Goal: Share content: Share content

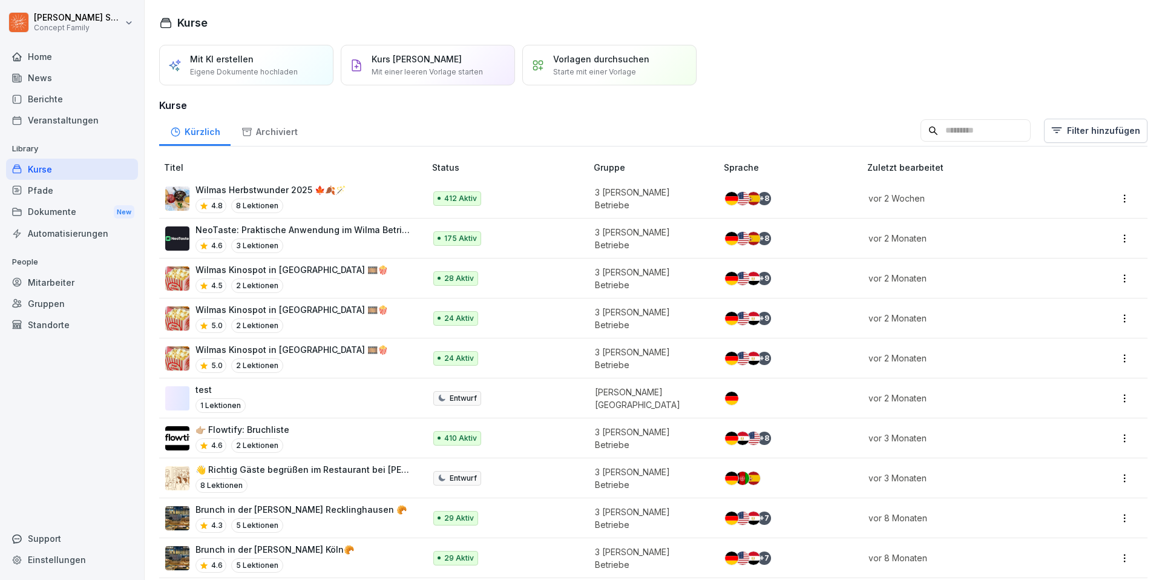
click at [61, 211] on div "Dokumente New" at bounding box center [72, 212] width 132 height 22
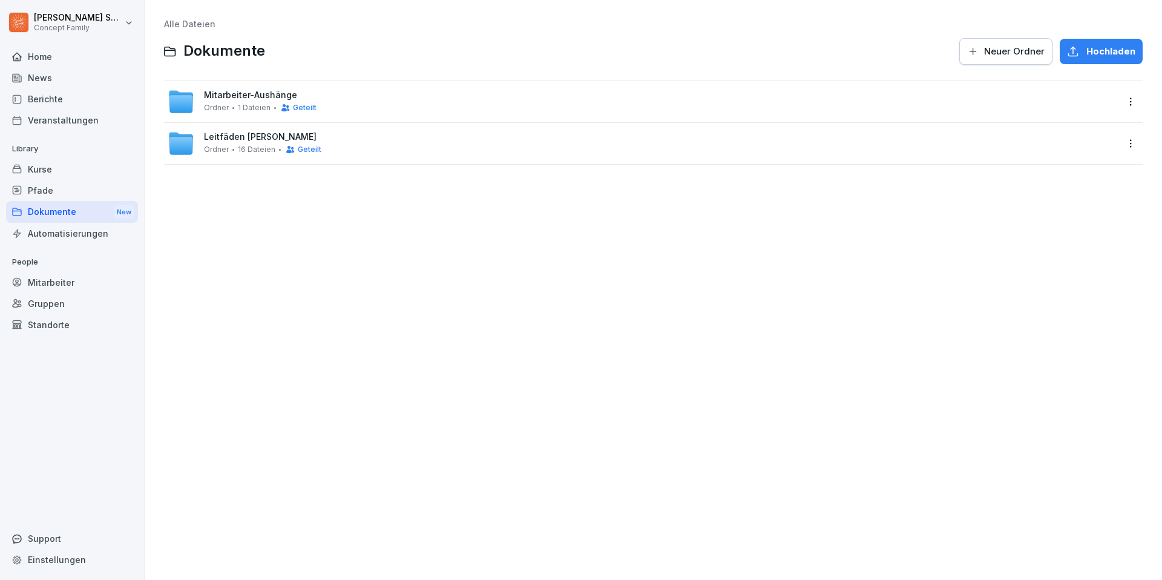
click at [280, 96] on span "Mitarbeiter-Aushänge" at bounding box center [250, 95] width 93 height 10
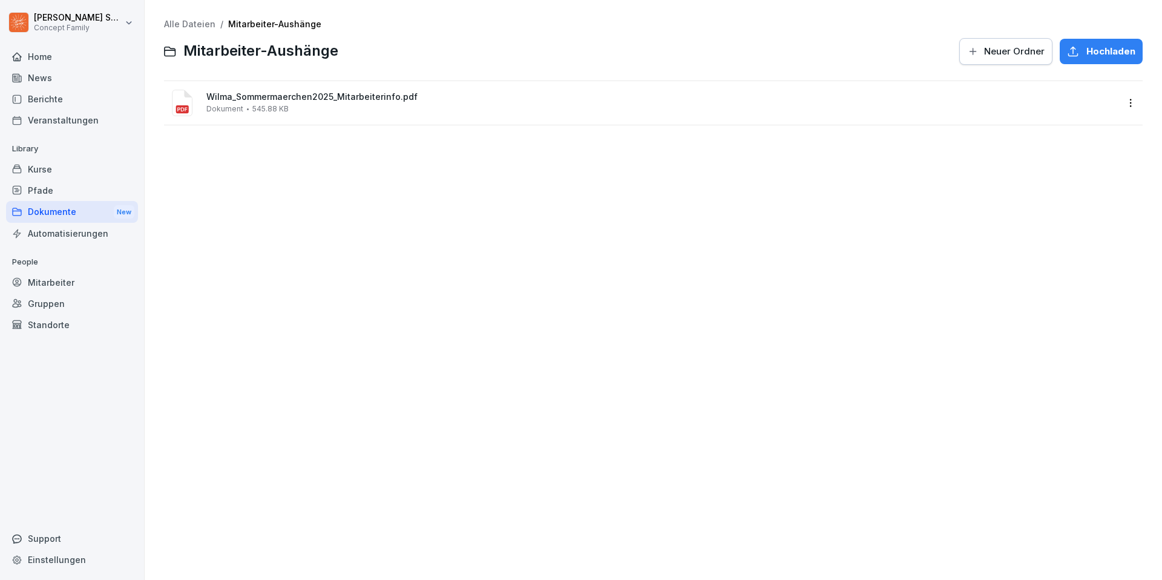
click at [1100, 42] on button "Hochladen" at bounding box center [1101, 51] width 83 height 25
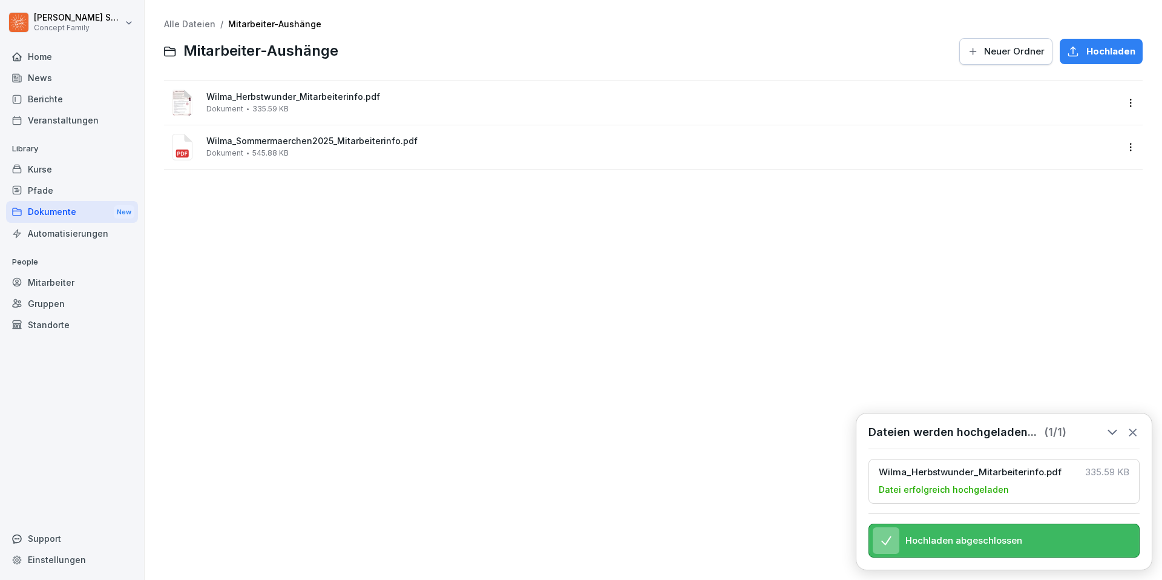
click at [198, 99] on div "Wilma_Herbstwunder_Mitarbeiterinfo.pdf Dokument 335.59 KB" at bounding box center [643, 102] width 950 height 29
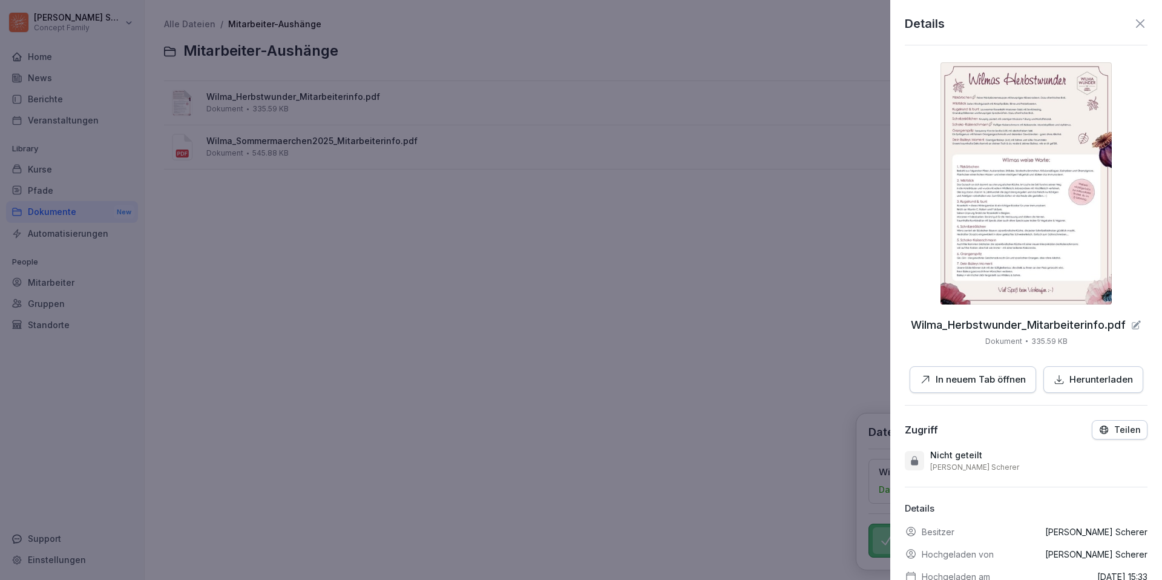
click at [1139, 25] on icon at bounding box center [1140, 23] width 8 height 8
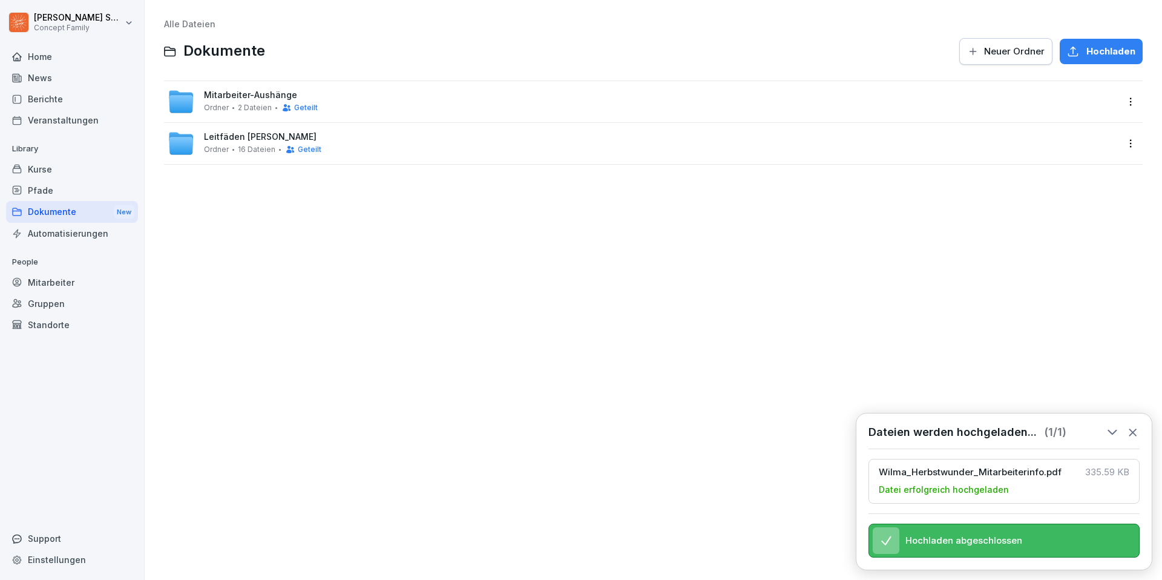
click at [308, 108] on span "Geteilt" at bounding box center [306, 108] width 24 height 8
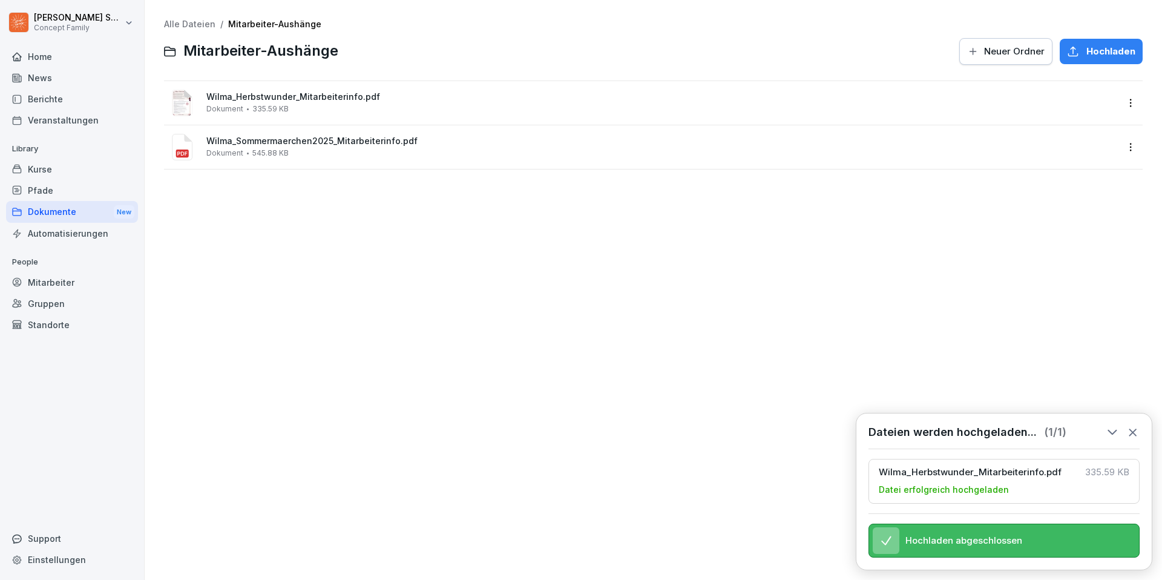
click at [1133, 434] on icon at bounding box center [1132, 432] width 13 height 13
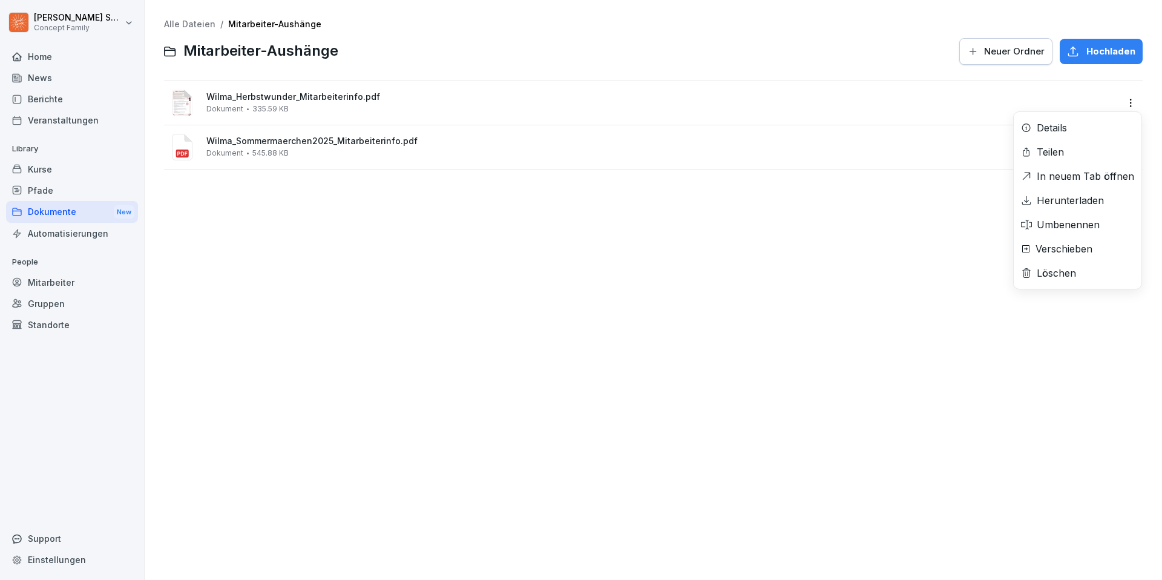
click at [1126, 99] on html "[PERSON_NAME] Concept Family Home News Berichte Veranstaltungen Library Kurse P…" at bounding box center [581, 290] width 1162 height 580
click at [1072, 156] on div "Teilen" at bounding box center [1078, 152] width 128 height 24
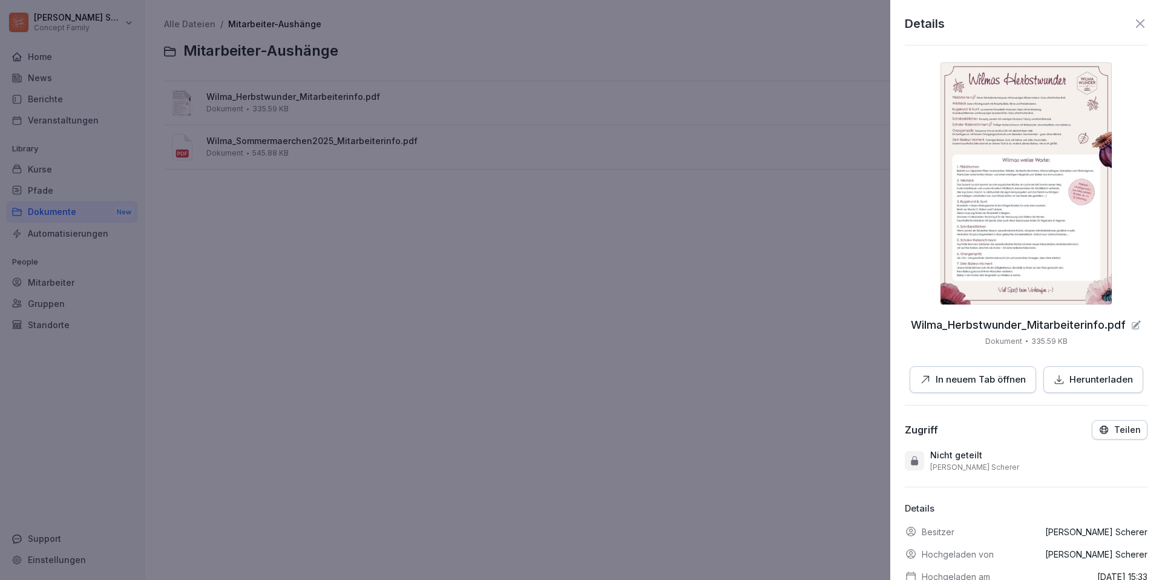
click at [1101, 423] on button "Teilen" at bounding box center [1120, 429] width 56 height 19
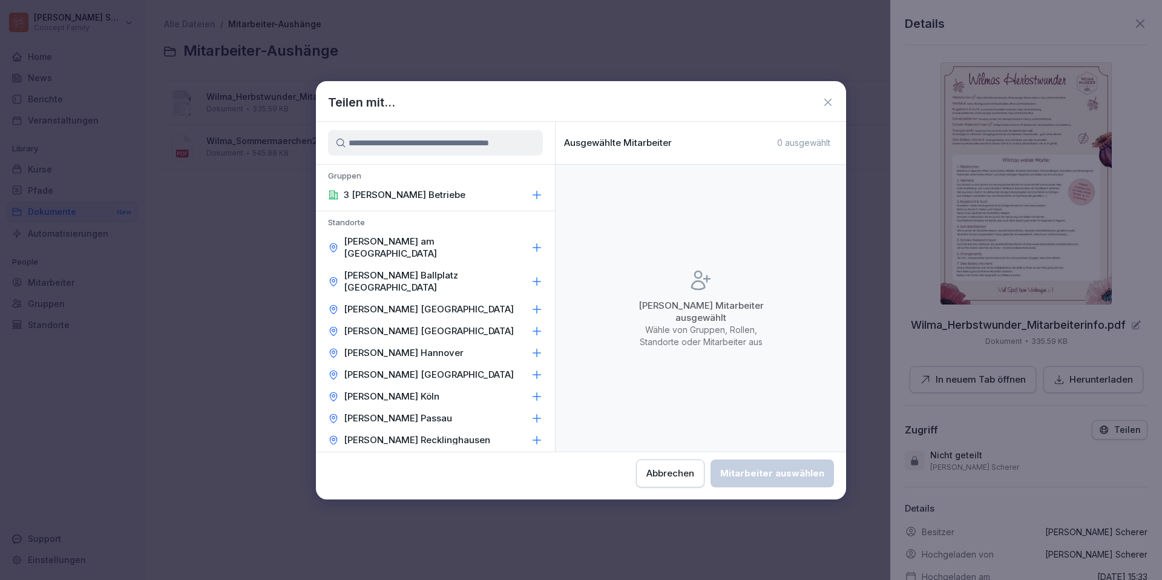
click at [539, 195] on icon at bounding box center [537, 195] width 12 height 12
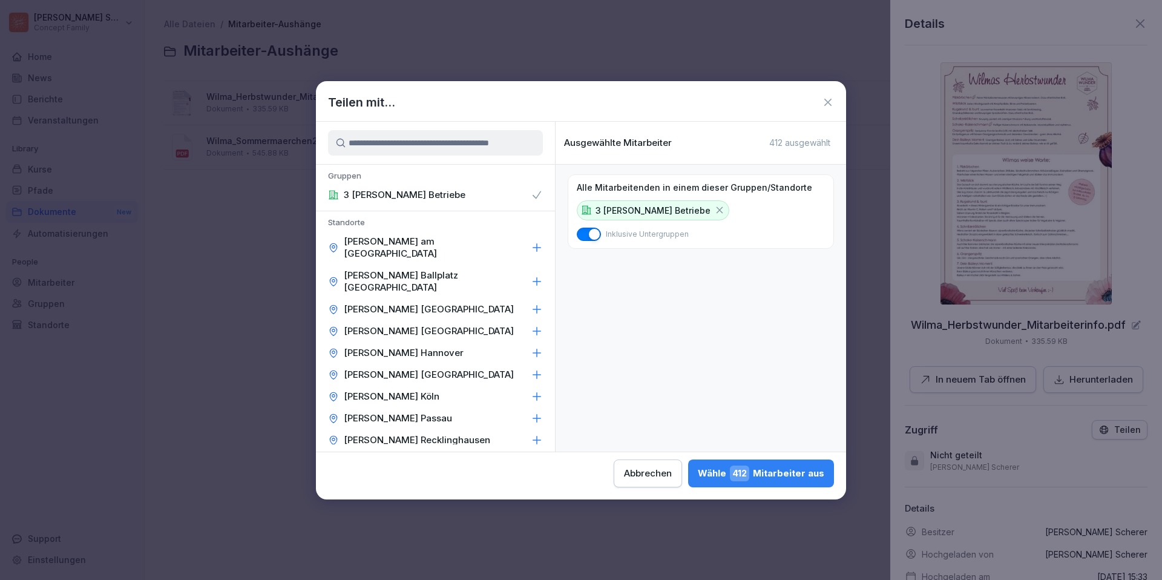
click at [752, 481] on button "[PERSON_NAME] 412 Mitarbeiter aus" at bounding box center [761, 473] width 146 height 28
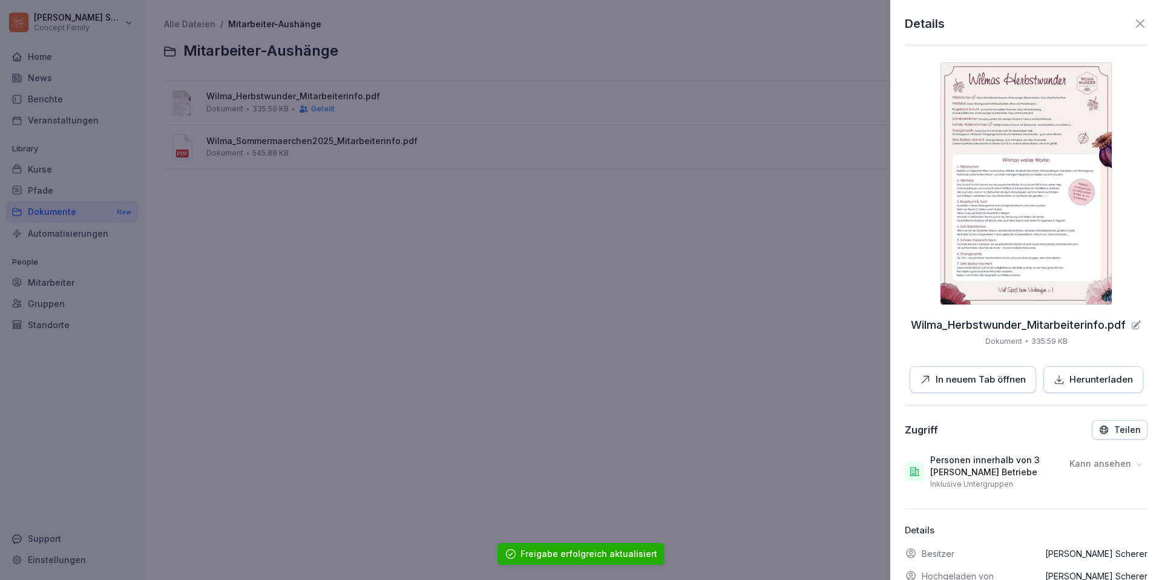
click at [1142, 24] on icon at bounding box center [1140, 23] width 15 height 15
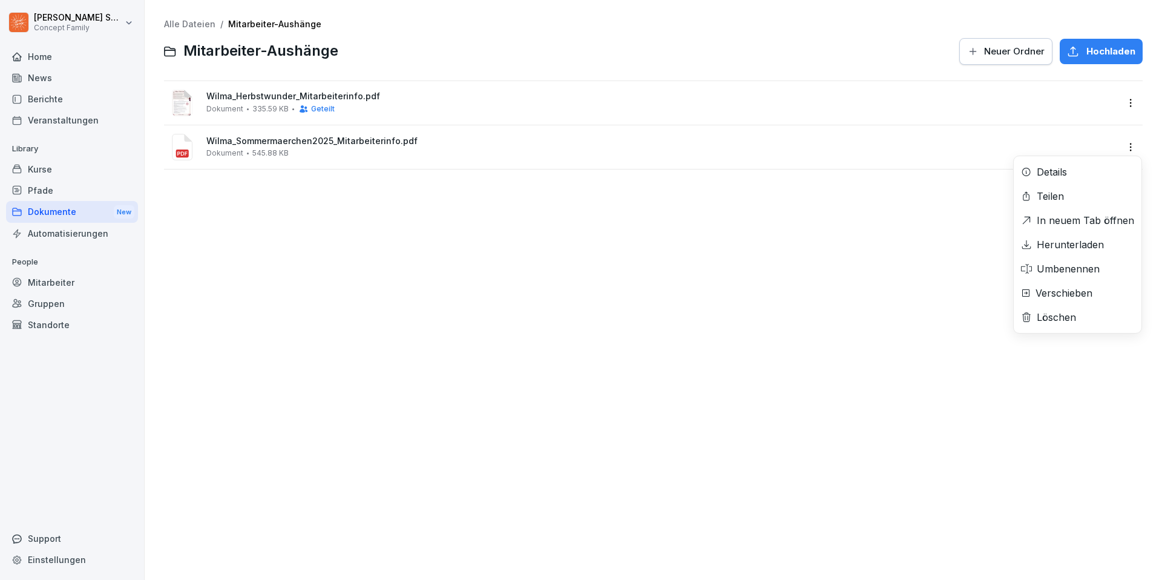
click at [1131, 144] on html "[PERSON_NAME] Concept Family Home News Berichte Veranstaltungen Library Kurse P…" at bounding box center [581, 290] width 1162 height 580
click at [1071, 197] on div "Teilen" at bounding box center [1078, 196] width 128 height 24
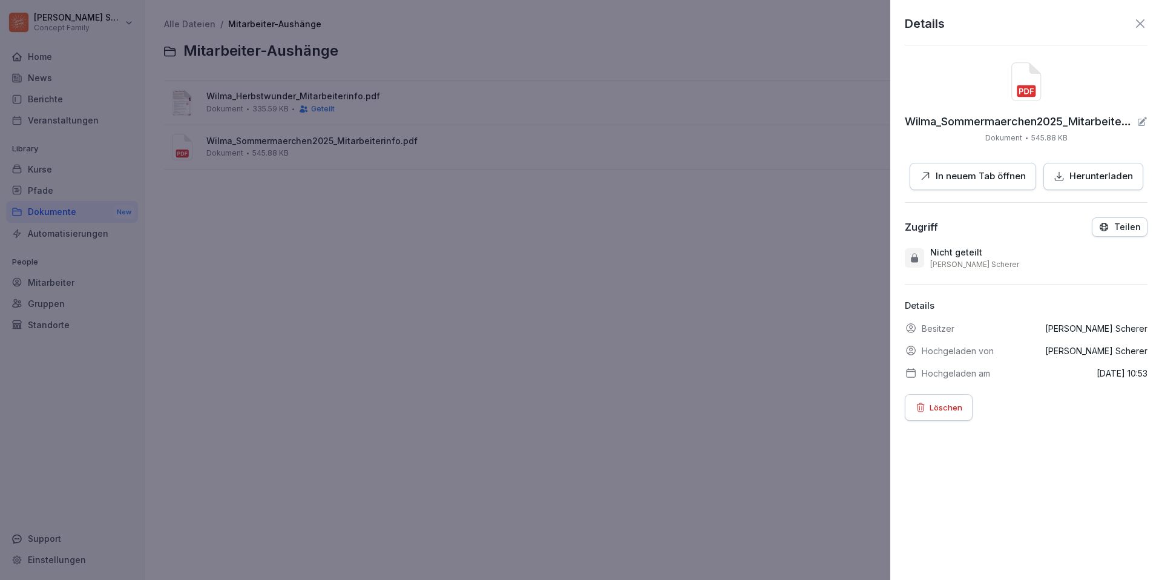
click at [1131, 224] on p "Teilen" at bounding box center [1127, 227] width 27 height 10
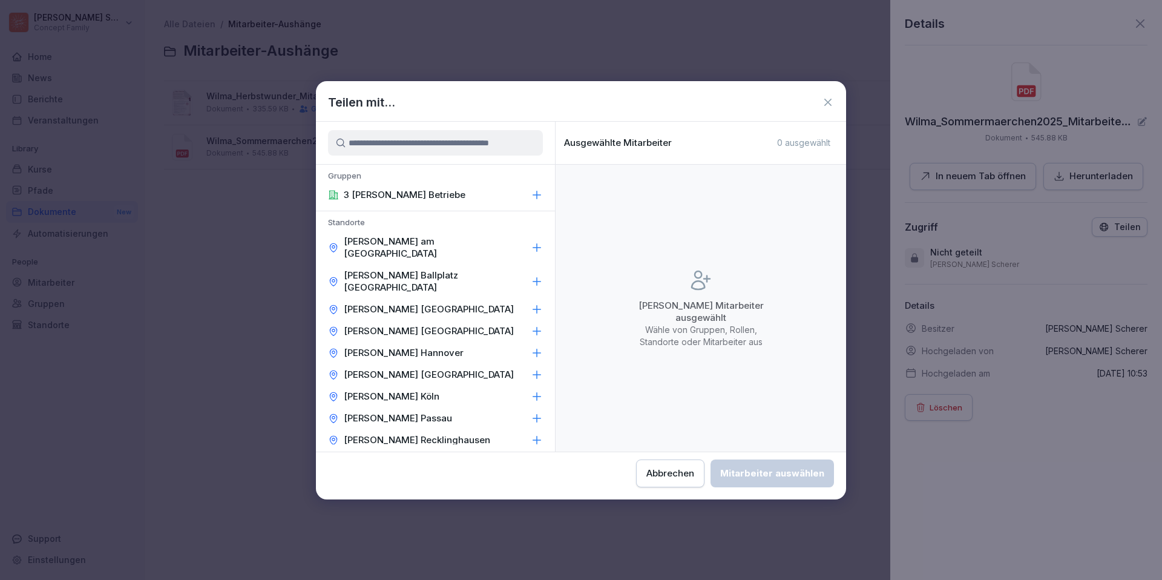
click at [533, 194] on icon at bounding box center [537, 195] width 8 height 8
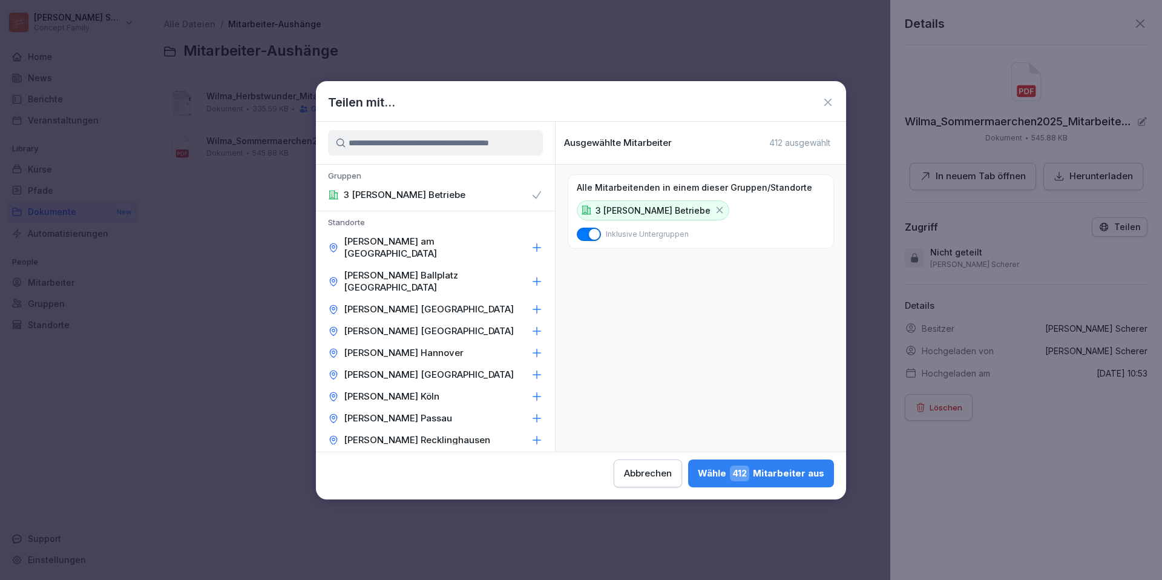
click at [789, 478] on div "[PERSON_NAME] 412 Mitarbeiter aus" at bounding box center [761, 473] width 127 height 16
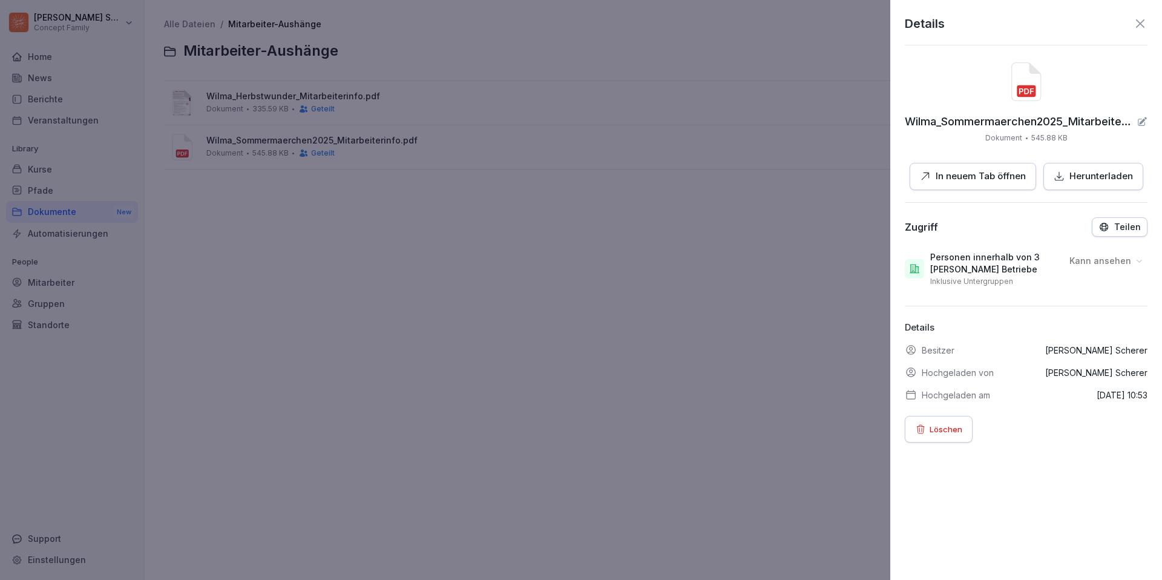
click at [1141, 24] on icon at bounding box center [1140, 23] width 8 height 8
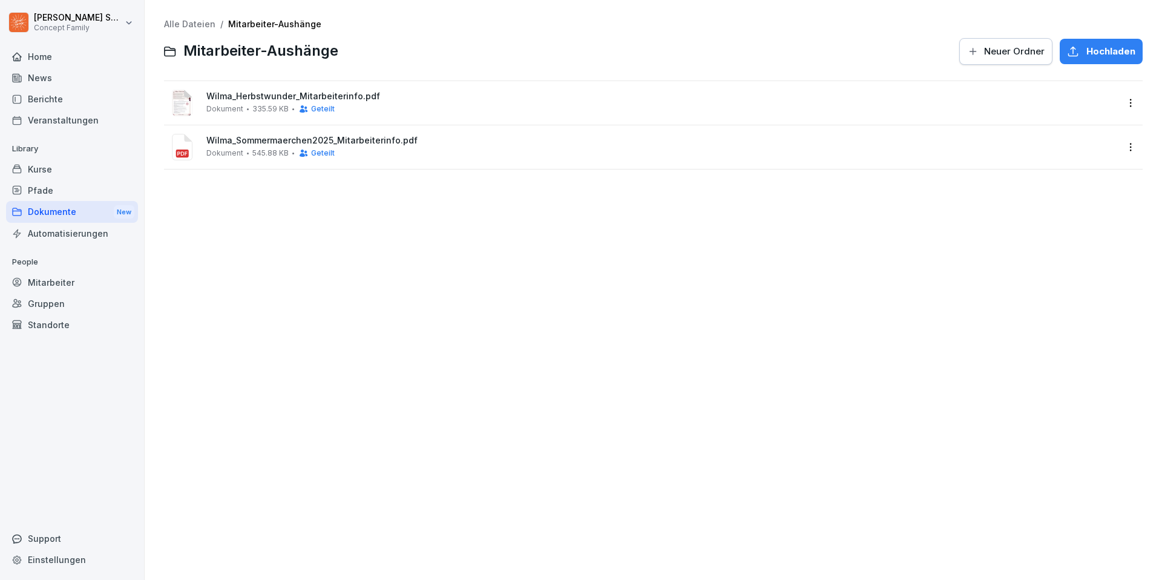
click at [77, 212] on div "Dokumente New" at bounding box center [72, 212] width 132 height 22
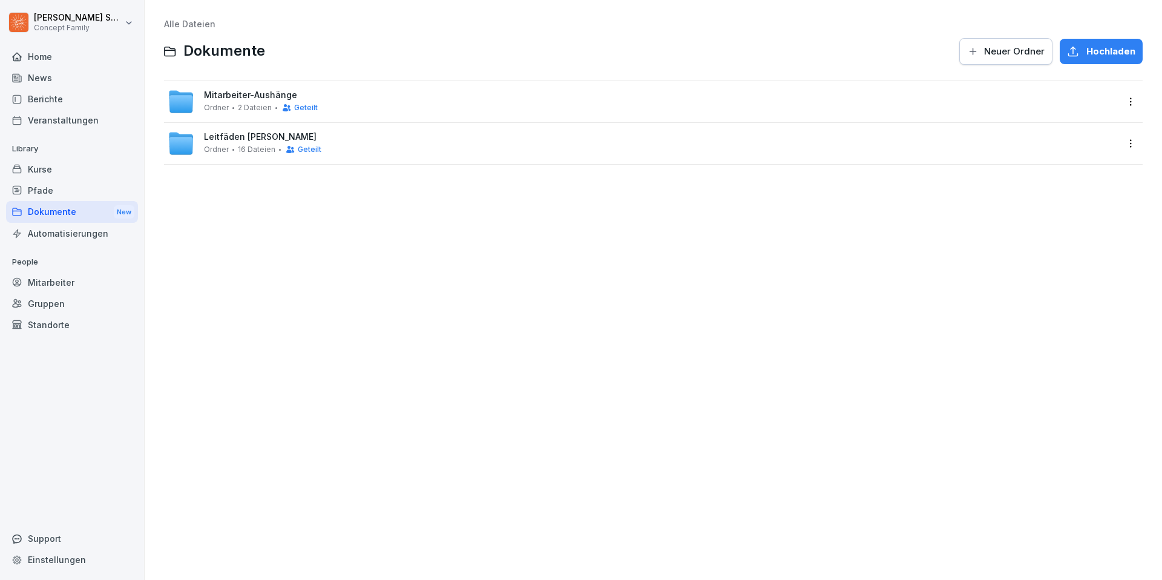
click at [236, 134] on span "Leitfäden [PERSON_NAME]" at bounding box center [260, 137] width 113 height 10
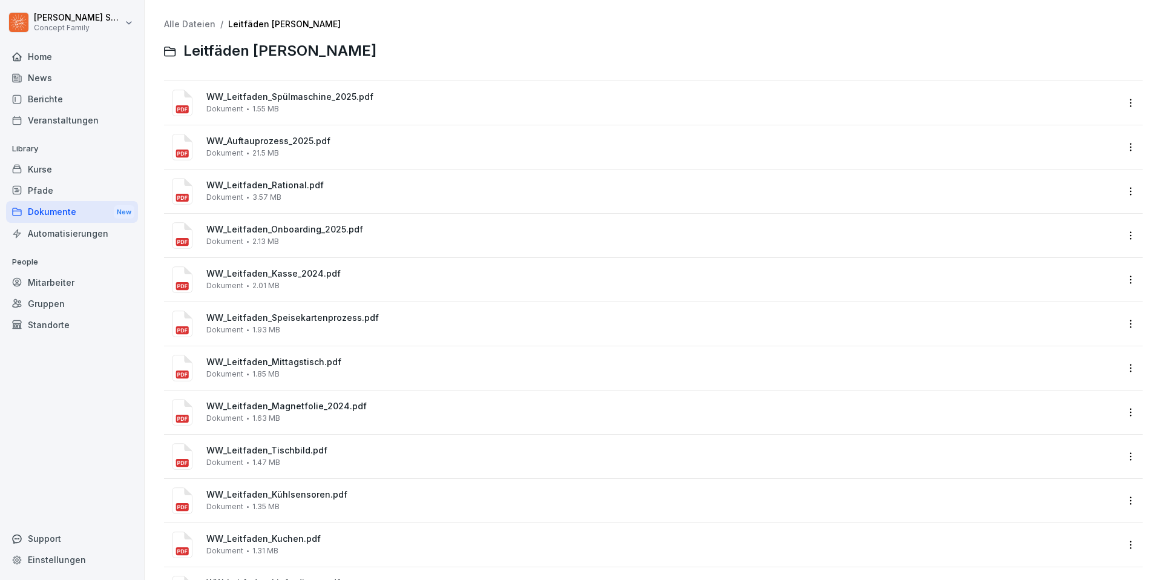
click at [1128, 102] on html "[PERSON_NAME] Concept Family Home News Berichte Veranstaltungen Library Kurse P…" at bounding box center [581, 290] width 1162 height 580
click at [1064, 152] on div "Teilen" at bounding box center [1078, 152] width 128 height 24
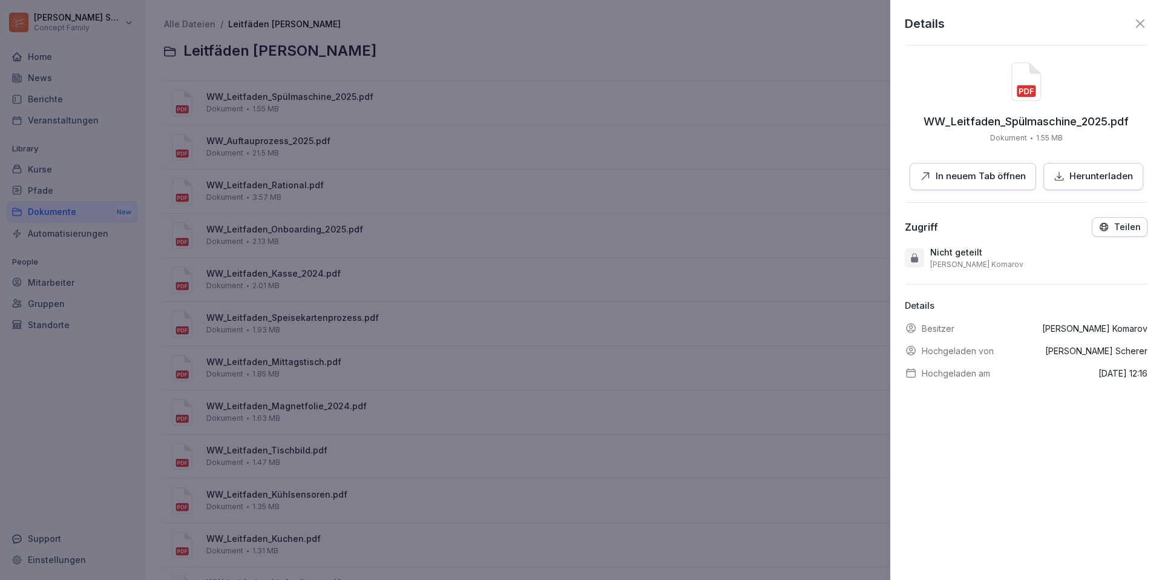
click at [1142, 18] on icon at bounding box center [1140, 23] width 15 height 15
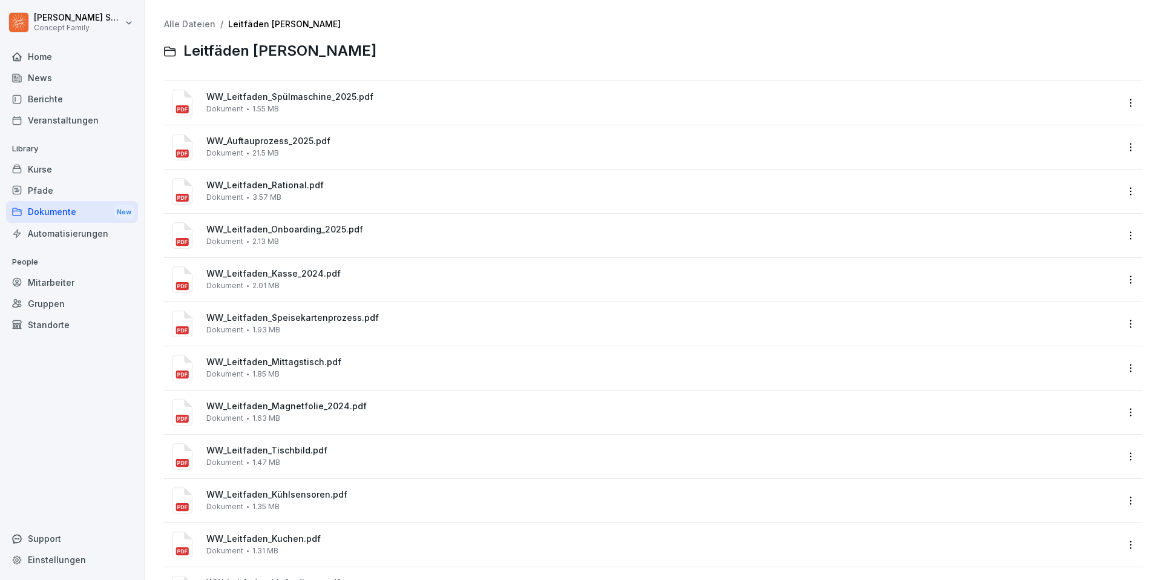
click at [75, 211] on div "Dokumente New" at bounding box center [72, 212] width 132 height 22
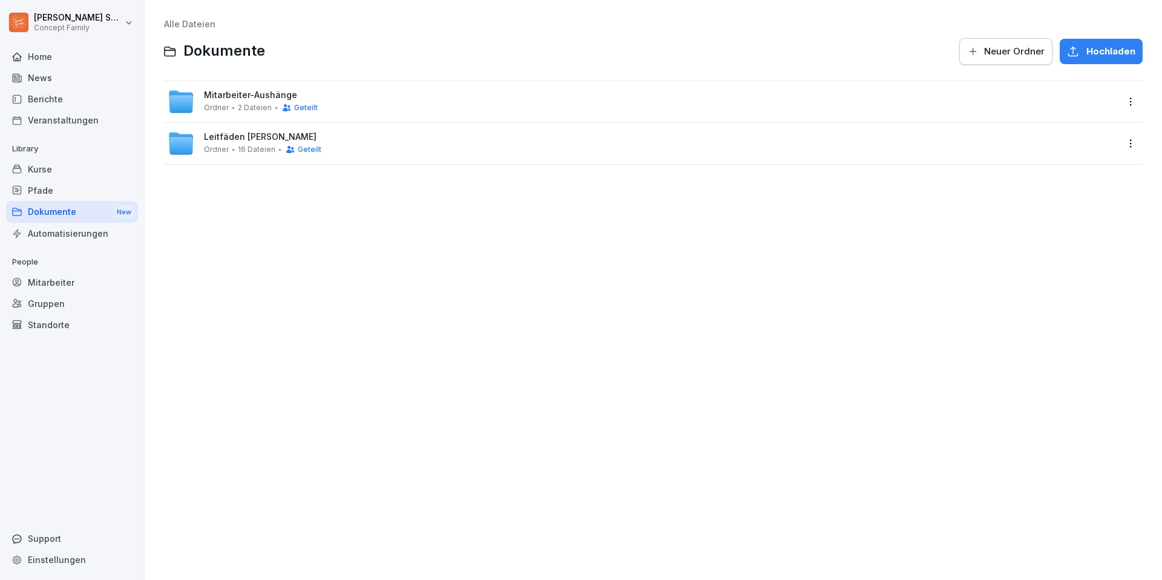
click at [340, 135] on div "Leitfäden [PERSON_NAME] 16 Dateien Geteilt" at bounding box center [643, 143] width 950 height 27
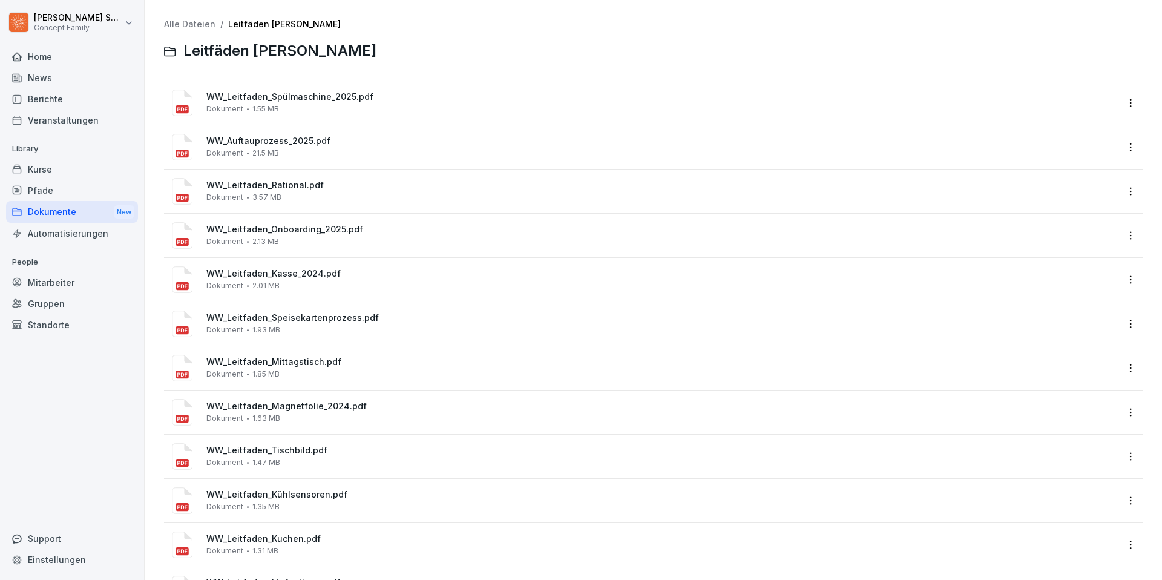
click at [208, 20] on link "Alle Dateien" at bounding box center [189, 24] width 51 height 10
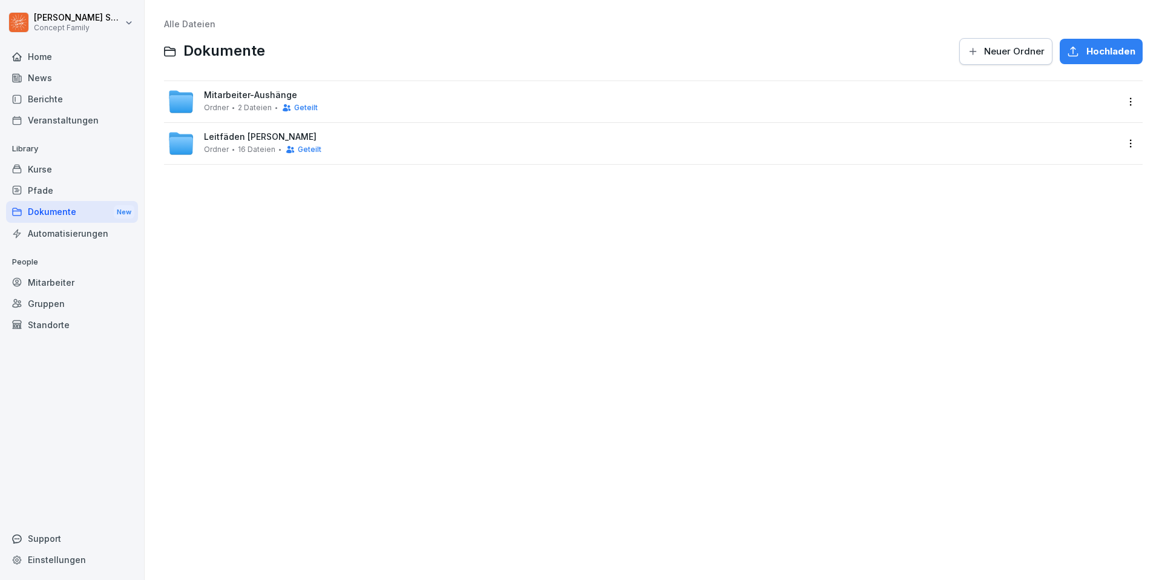
click at [273, 97] on span "Mitarbeiter-Aushänge" at bounding box center [250, 95] width 93 height 10
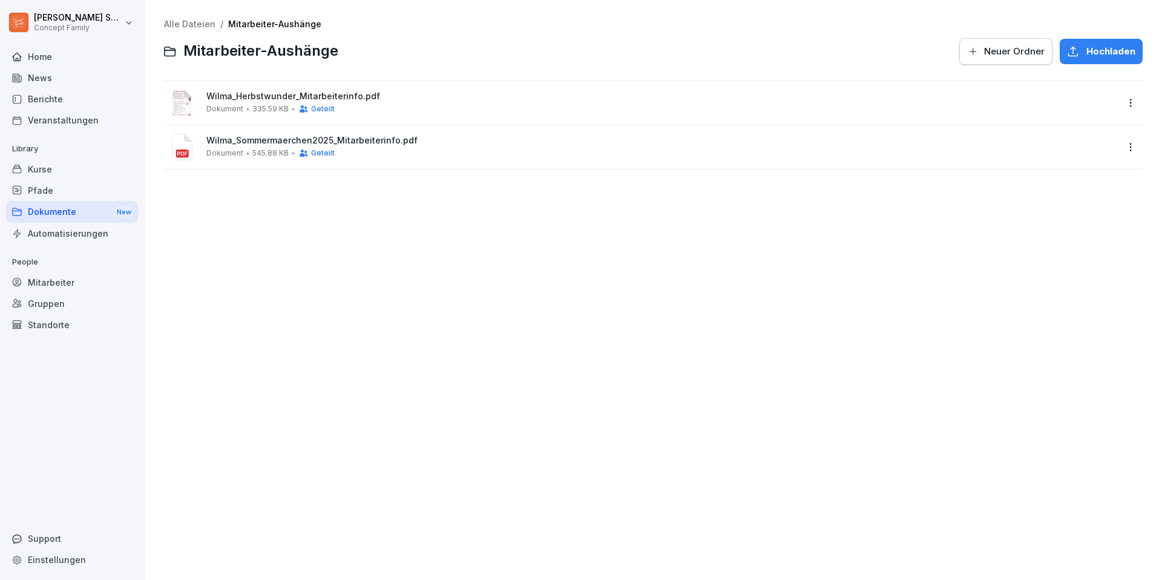
click at [1124, 101] on html "[PERSON_NAME] Concept Family Home News Berichte Veranstaltungen Library Kurse P…" at bounding box center [581, 290] width 1162 height 580
click at [1076, 147] on div "Teilen" at bounding box center [1078, 152] width 128 height 24
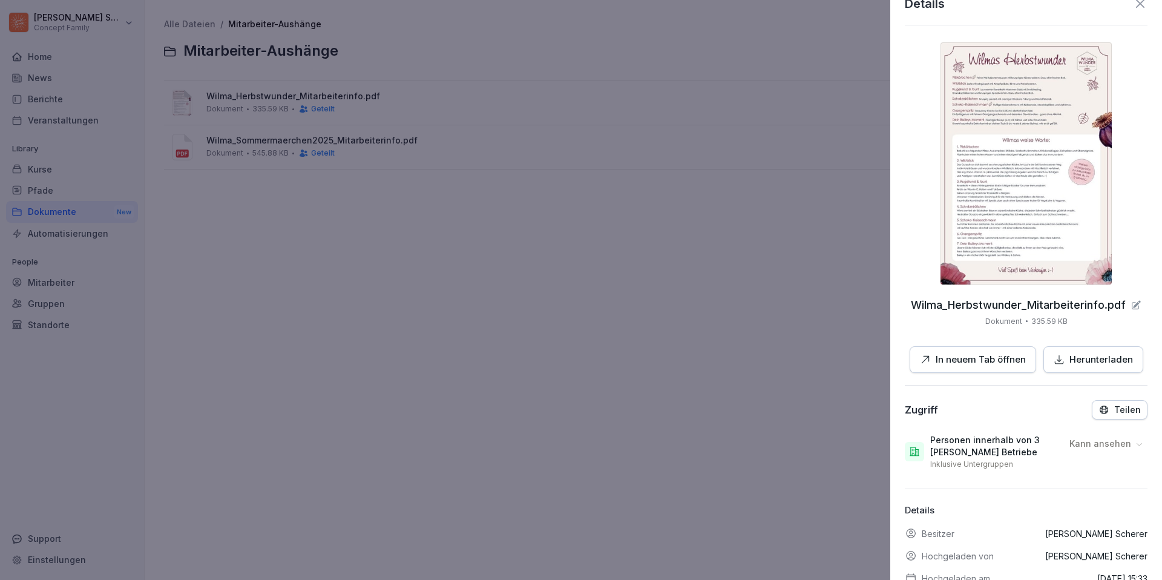
scroll to position [24, 0]
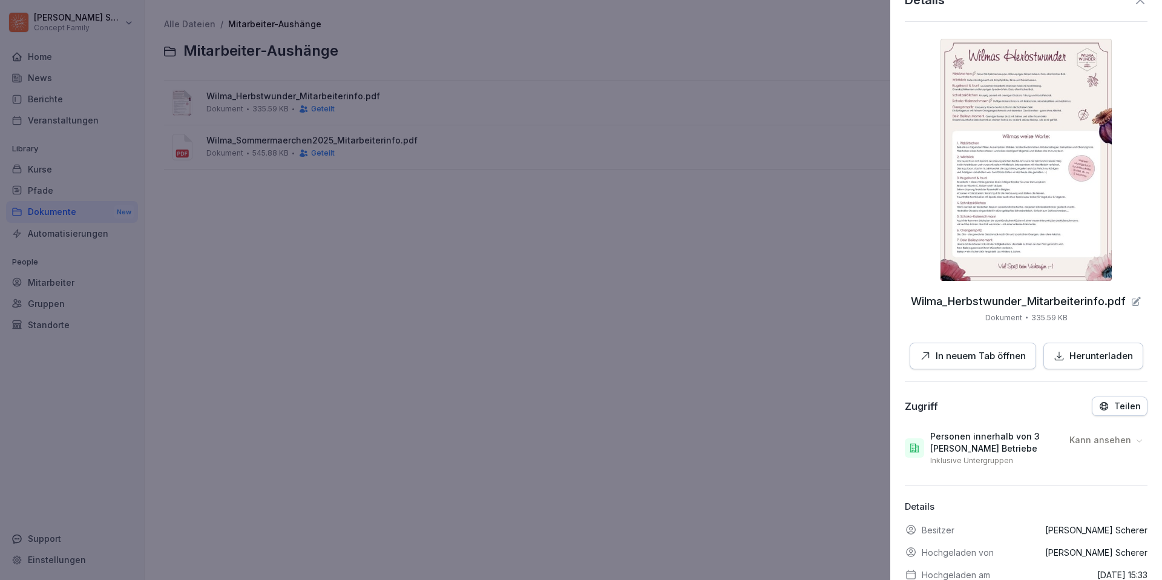
click at [1114, 408] on div "Teilen" at bounding box center [1120, 406] width 42 height 11
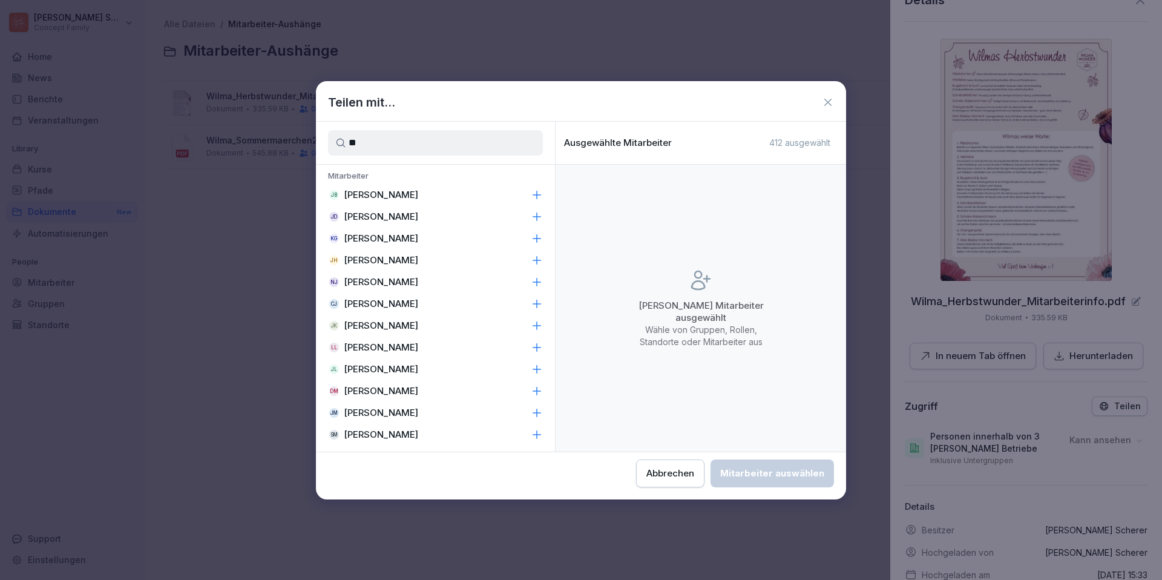
type input "*"
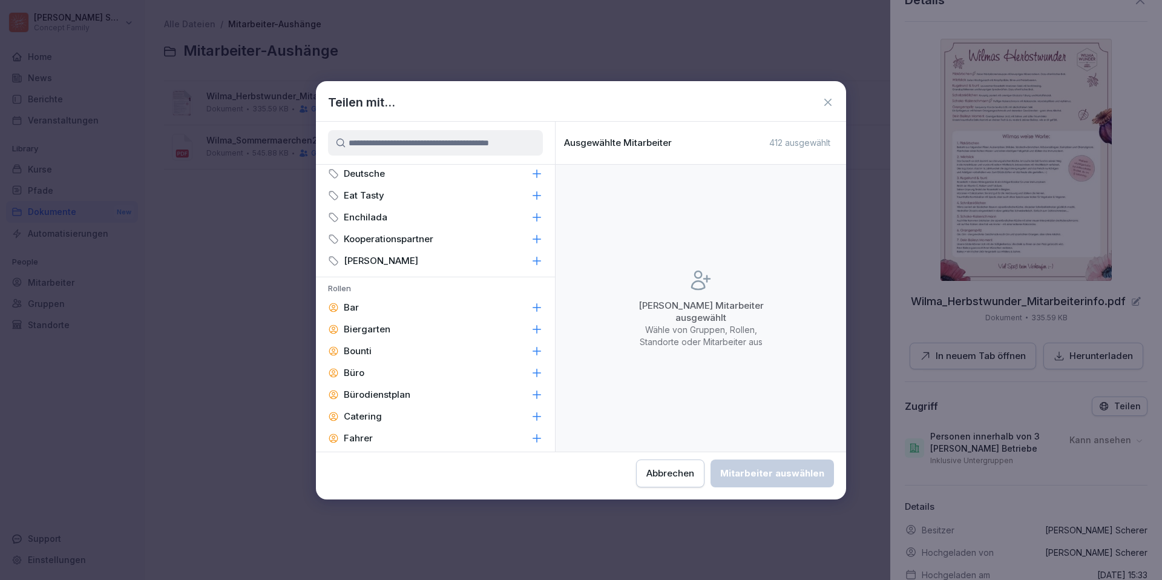
scroll to position [0, 0]
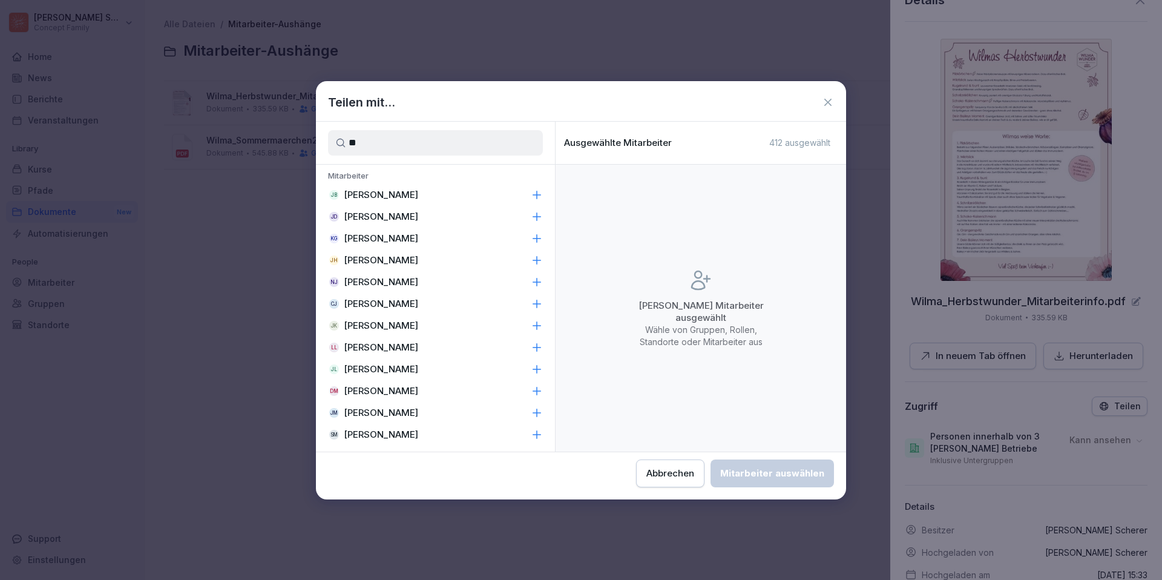
type input "*"
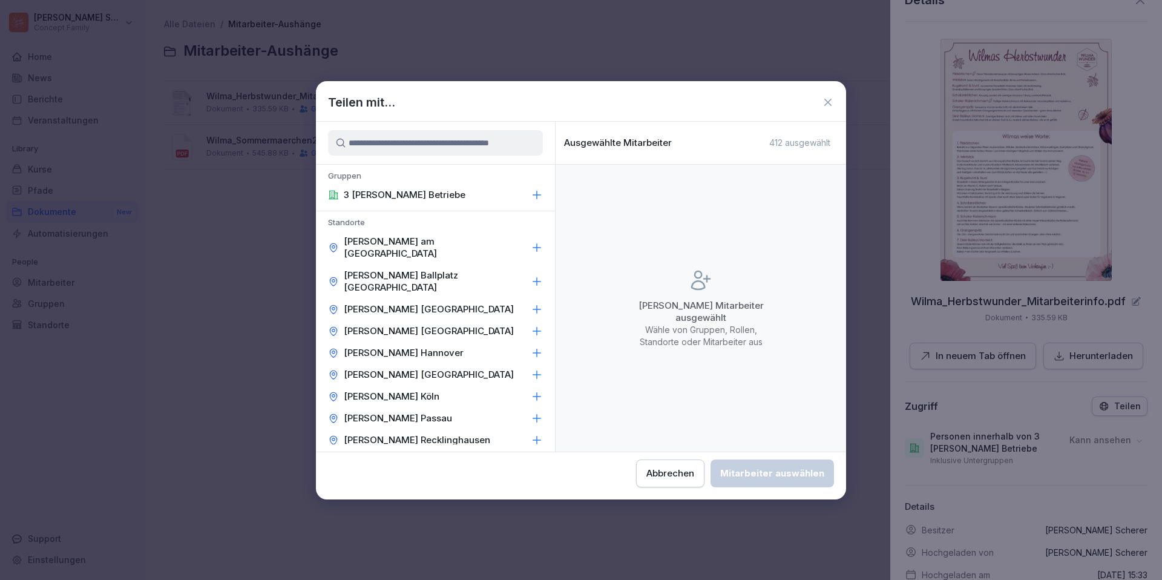
click at [827, 104] on icon at bounding box center [828, 102] width 12 height 12
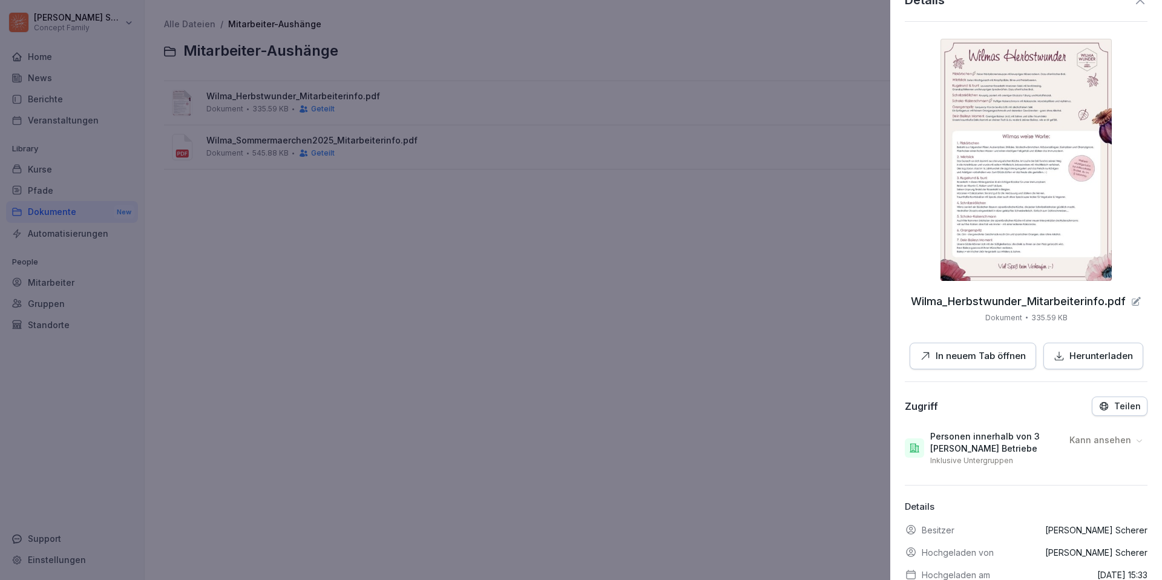
click at [1144, 4] on icon at bounding box center [1140, 0] width 8 height 8
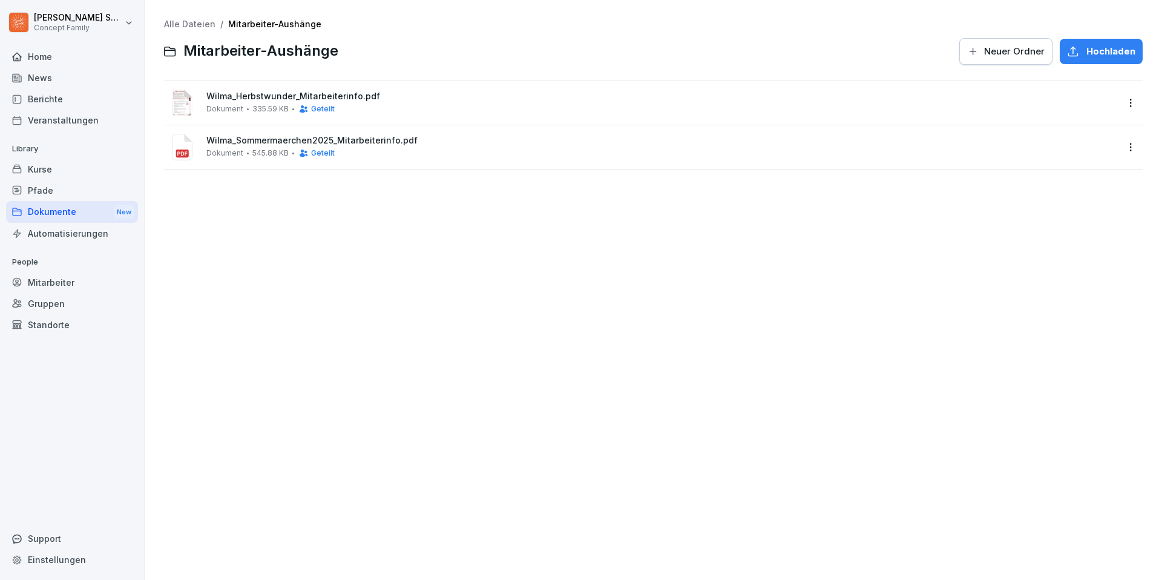
click at [1131, 106] on html "[PERSON_NAME] Concept Family Home News Berichte Veranstaltungen Library Kurse P…" at bounding box center [581, 290] width 1162 height 580
click at [1068, 150] on div "Teilen" at bounding box center [1078, 152] width 128 height 24
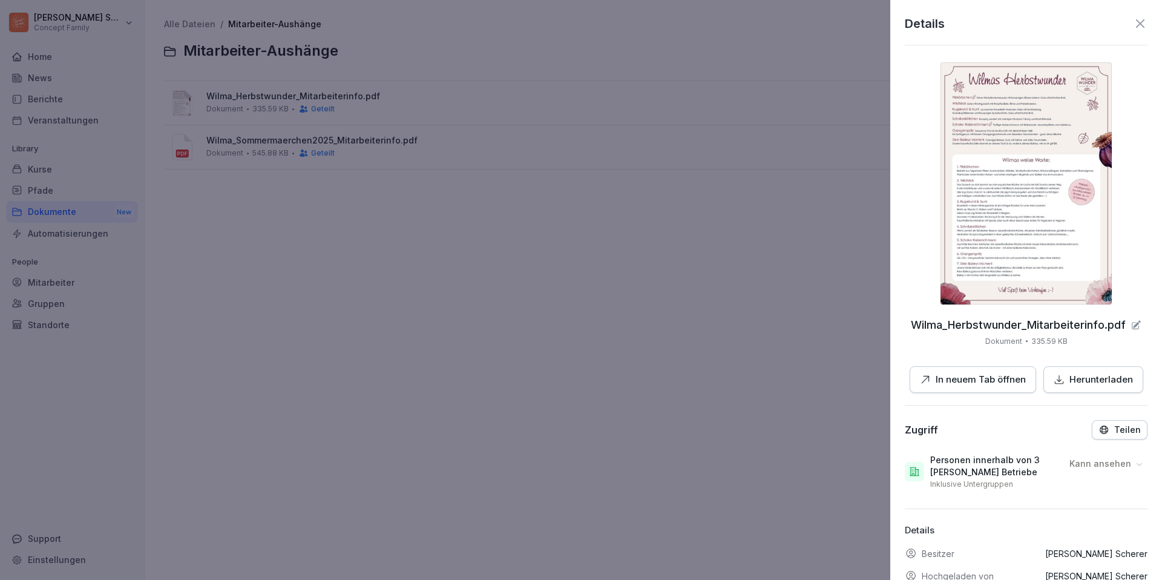
click at [1114, 430] on div "Teilen" at bounding box center [1120, 429] width 42 height 11
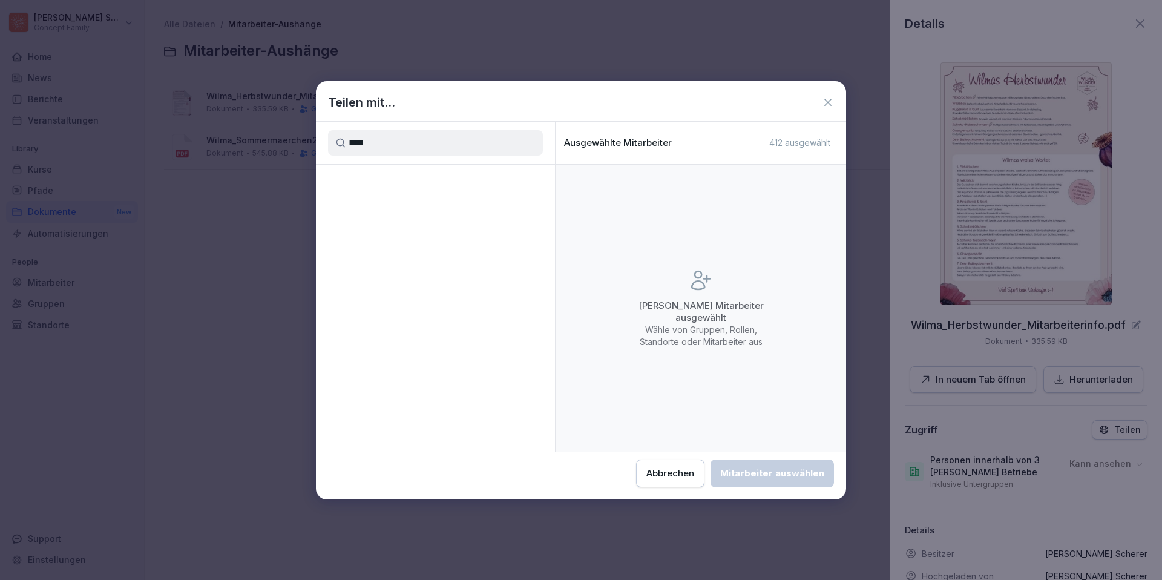
type input "****"
click at [826, 101] on icon at bounding box center [828, 102] width 12 height 12
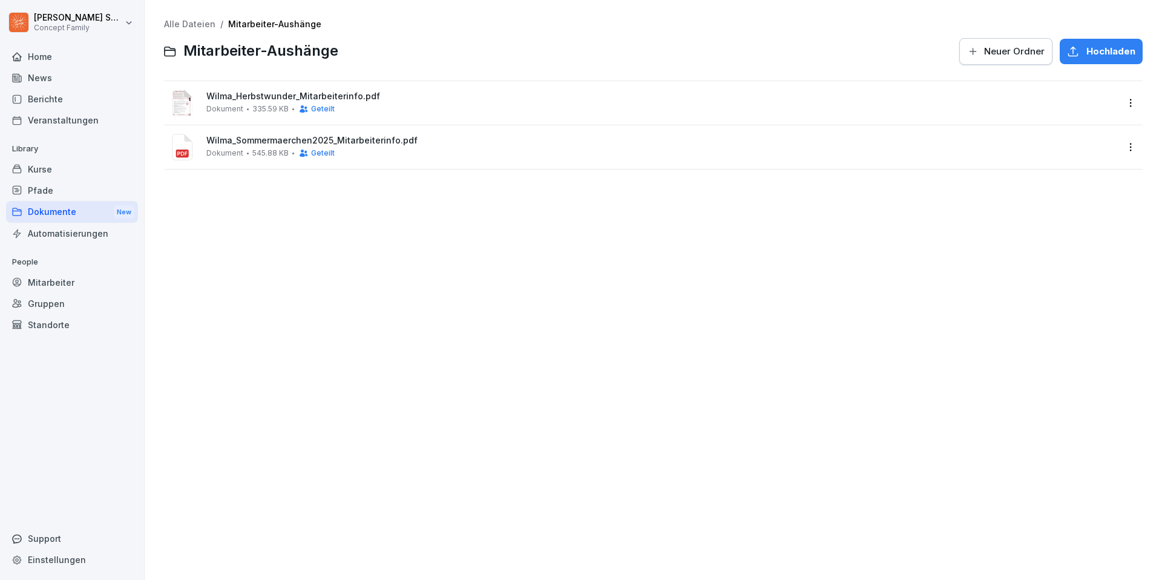
click at [208, 25] on link "Alle Dateien" at bounding box center [189, 24] width 51 height 10
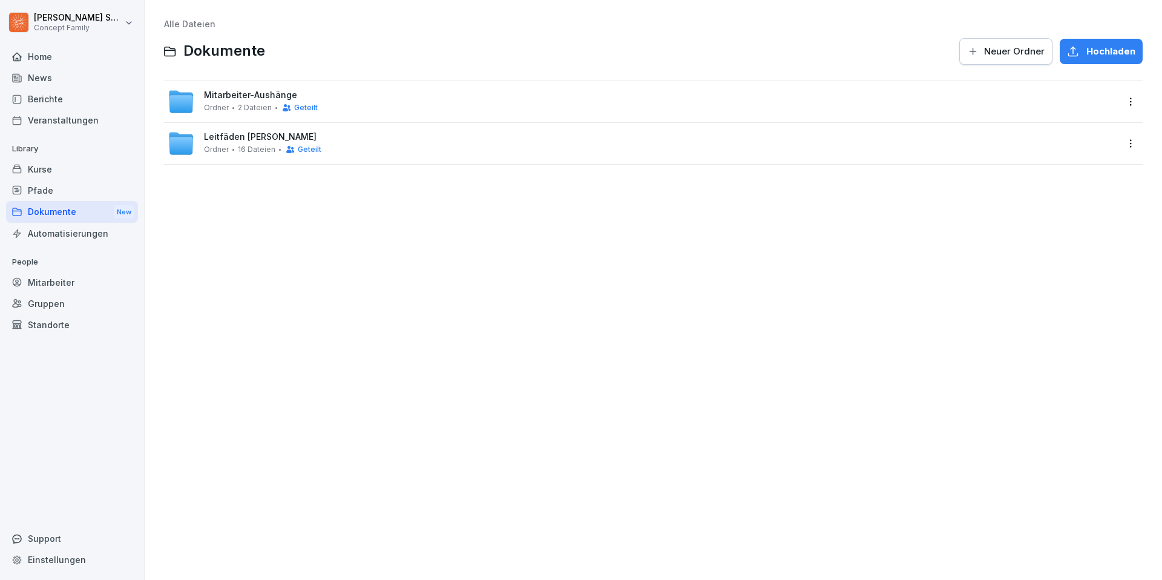
click at [253, 139] on span "Leitfäden [PERSON_NAME]" at bounding box center [260, 137] width 113 height 10
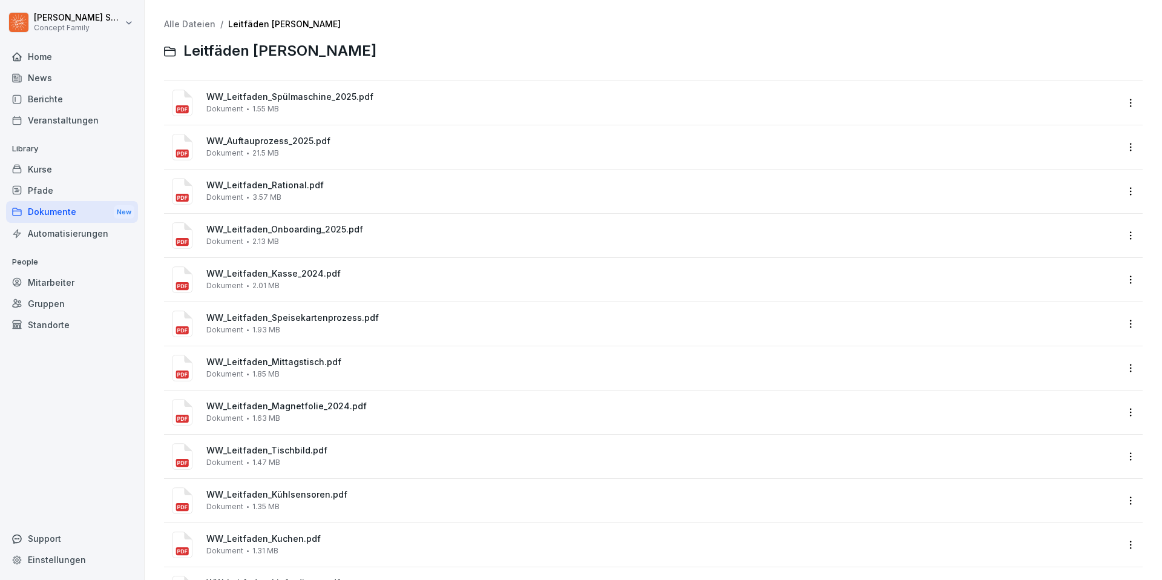
click at [206, 28] on link "Alle Dateien" at bounding box center [189, 24] width 51 height 10
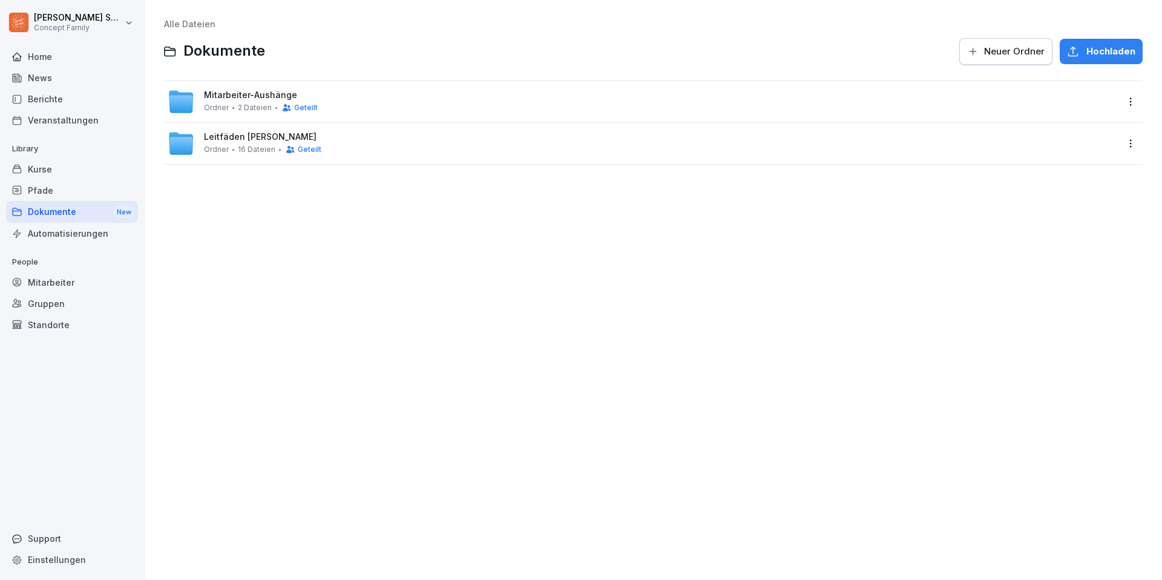
click at [415, 137] on div "Leitfäden [PERSON_NAME] 16 Dateien Geteilt" at bounding box center [643, 143] width 950 height 27
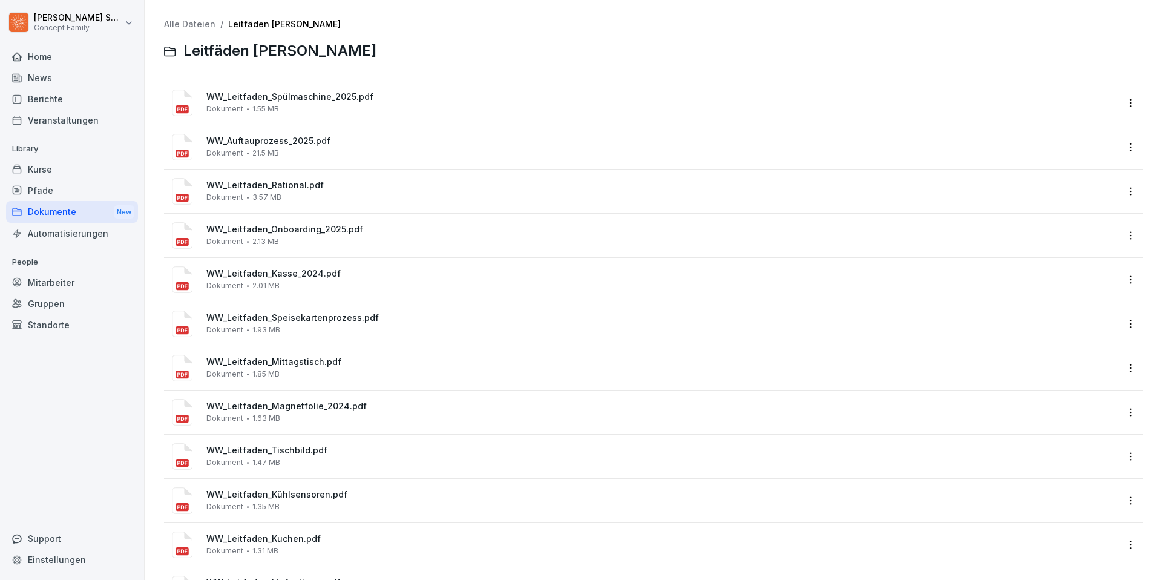
click at [1131, 102] on html "[PERSON_NAME] Concept Family Home News Berichte Veranstaltungen Library Kurse P…" at bounding box center [581, 290] width 1162 height 580
click at [1061, 131] on div "Details" at bounding box center [1052, 127] width 30 height 15
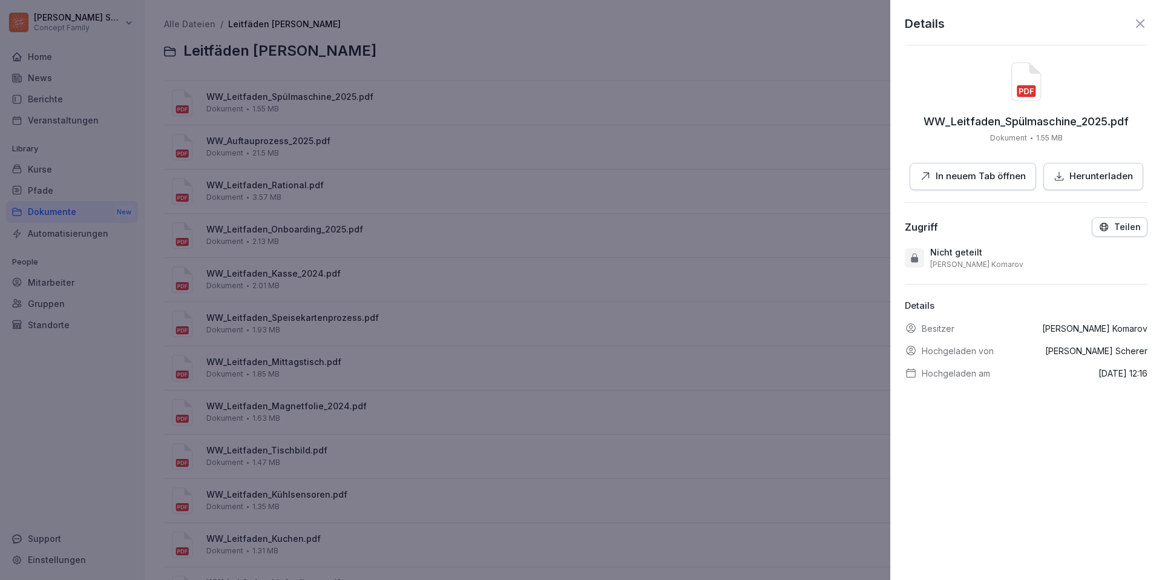
click at [1142, 26] on icon at bounding box center [1140, 23] width 8 height 8
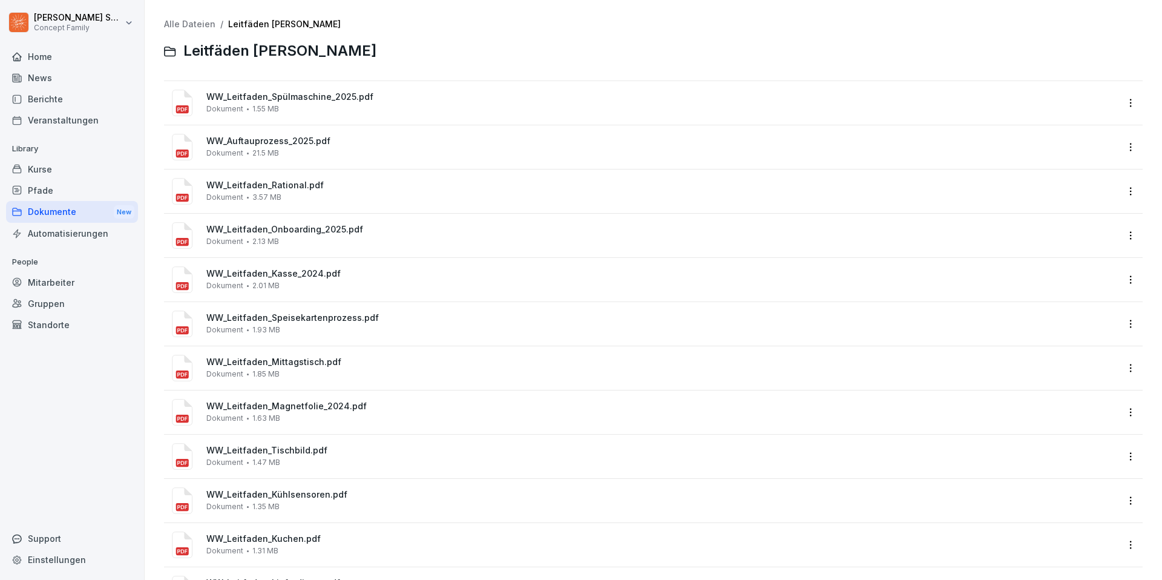
click at [1130, 101] on html "[PERSON_NAME] Concept Family Home News Berichte Veranstaltungen Library Kurse P…" at bounding box center [581, 290] width 1162 height 580
click at [1062, 146] on div "Teilen" at bounding box center [1050, 152] width 27 height 15
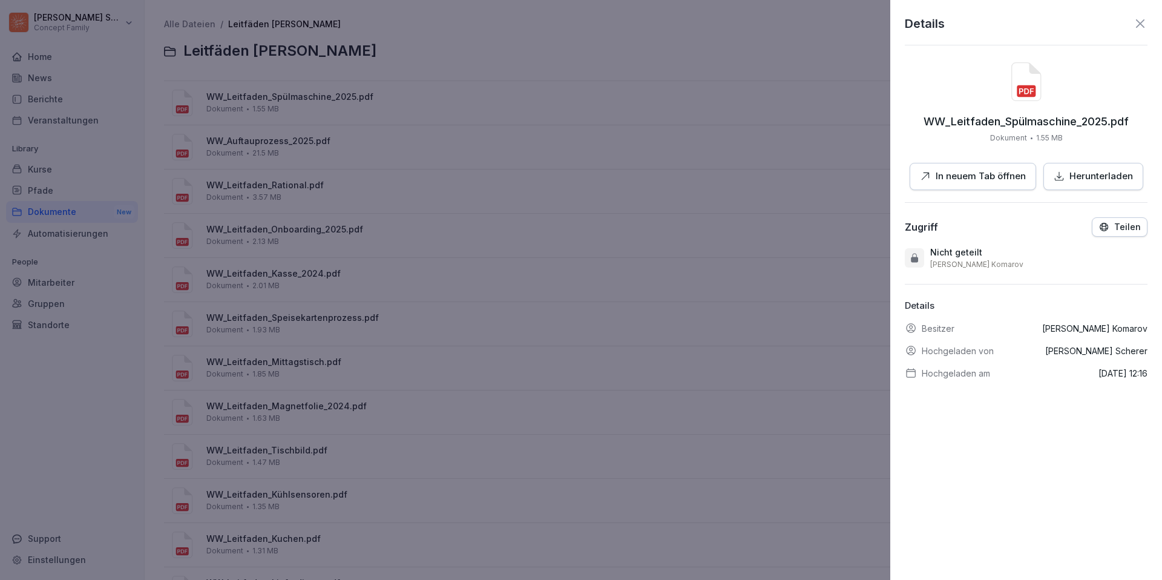
click at [1142, 20] on icon at bounding box center [1140, 23] width 15 height 15
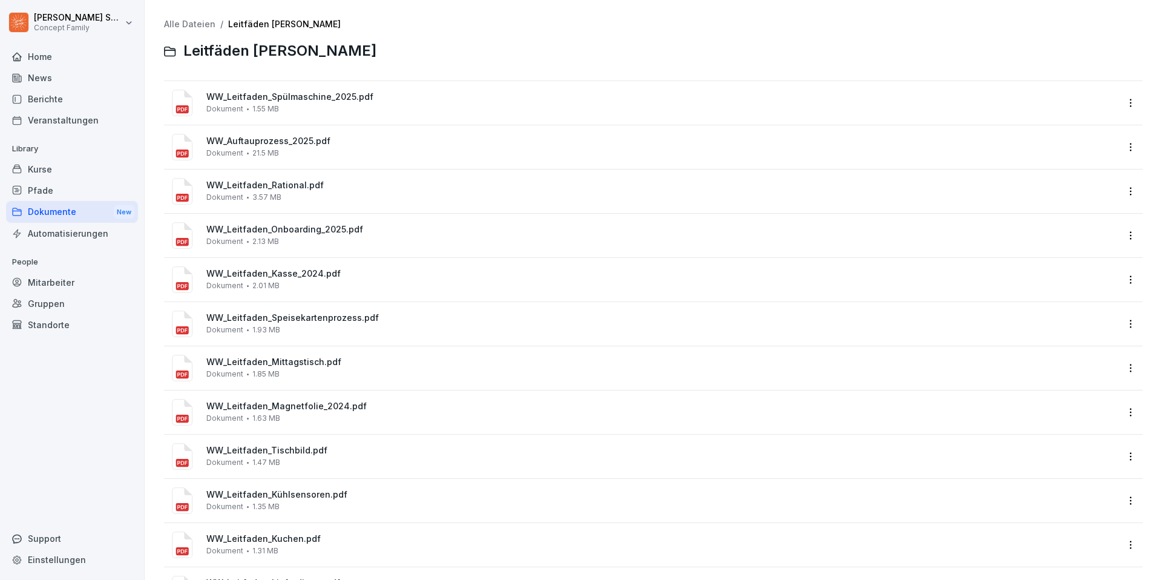
click at [200, 26] on link "Alle Dateien" at bounding box center [189, 24] width 51 height 10
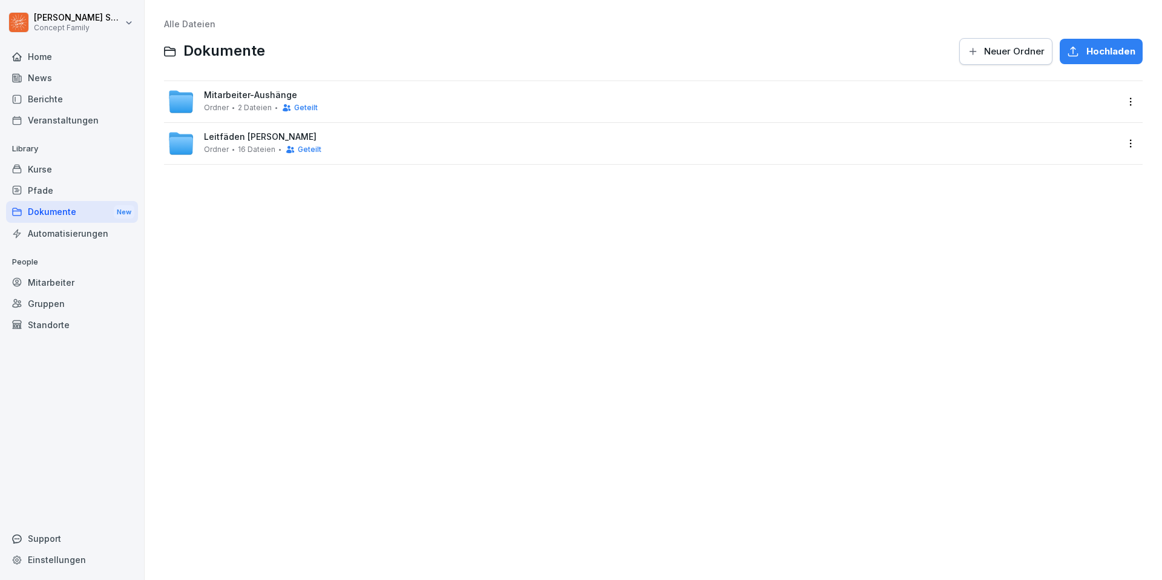
click at [1128, 100] on html "Laura Scherer Concept Family Home News Berichte Veranstaltungen Library Kurse P…" at bounding box center [581, 290] width 1162 height 580
click at [1077, 128] on div "Details" at bounding box center [1080, 126] width 117 height 24
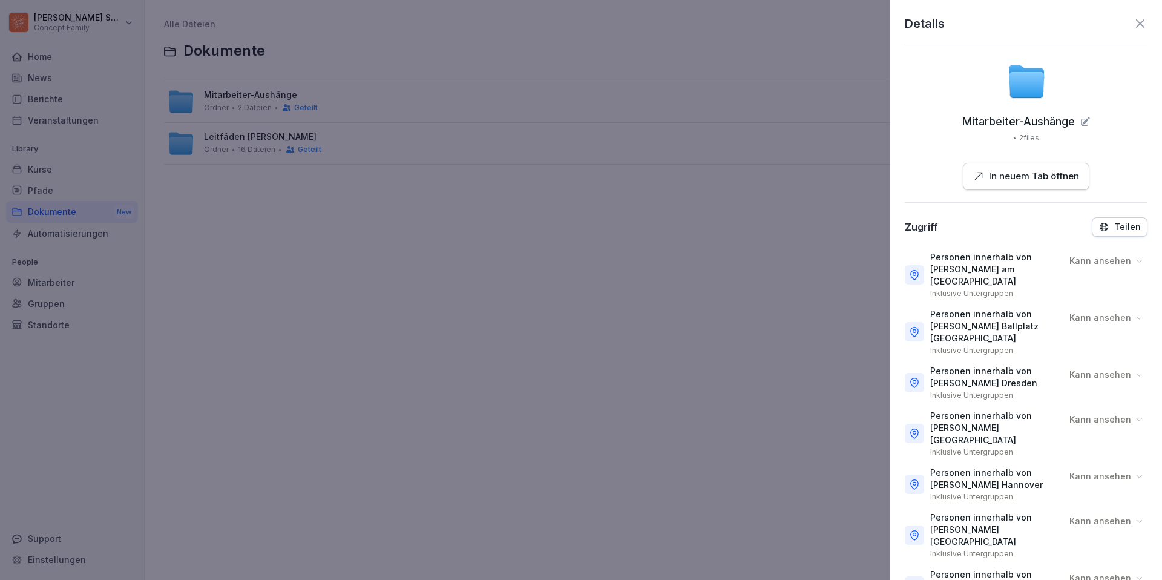
click at [1120, 228] on p "Teilen" at bounding box center [1127, 227] width 27 height 10
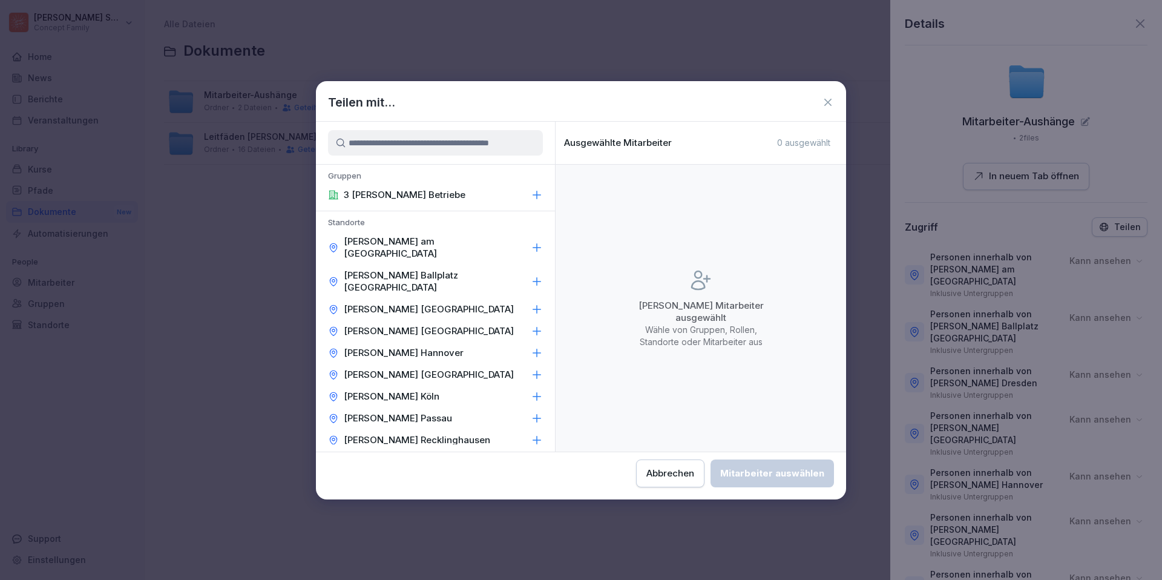
click at [440, 142] on input at bounding box center [435, 142] width 215 height 25
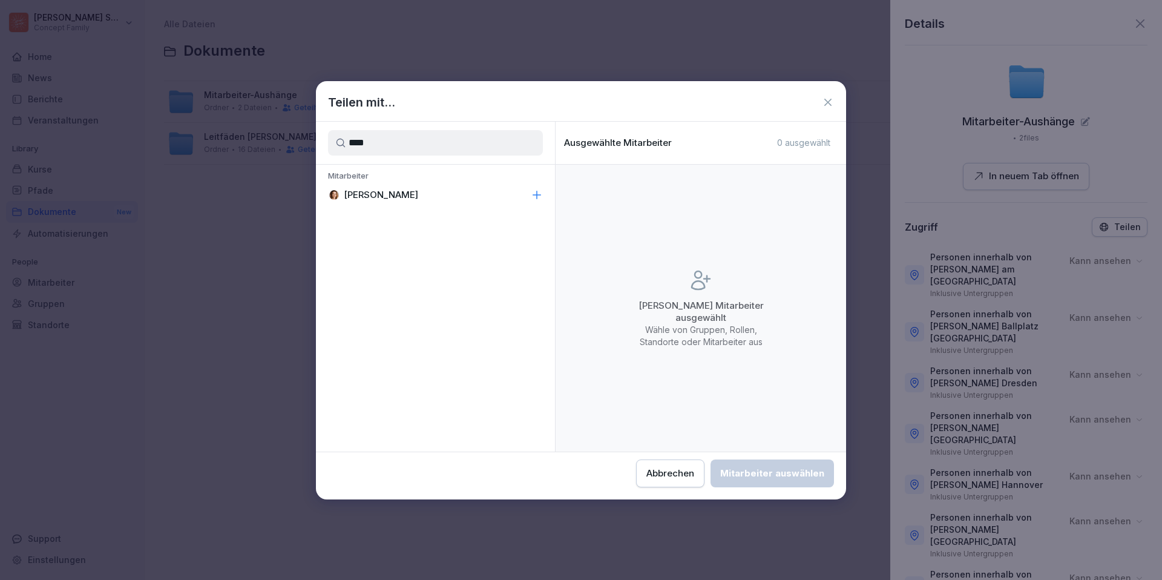
type input "****"
click at [418, 191] on div "Jana Komarov" at bounding box center [435, 195] width 239 height 22
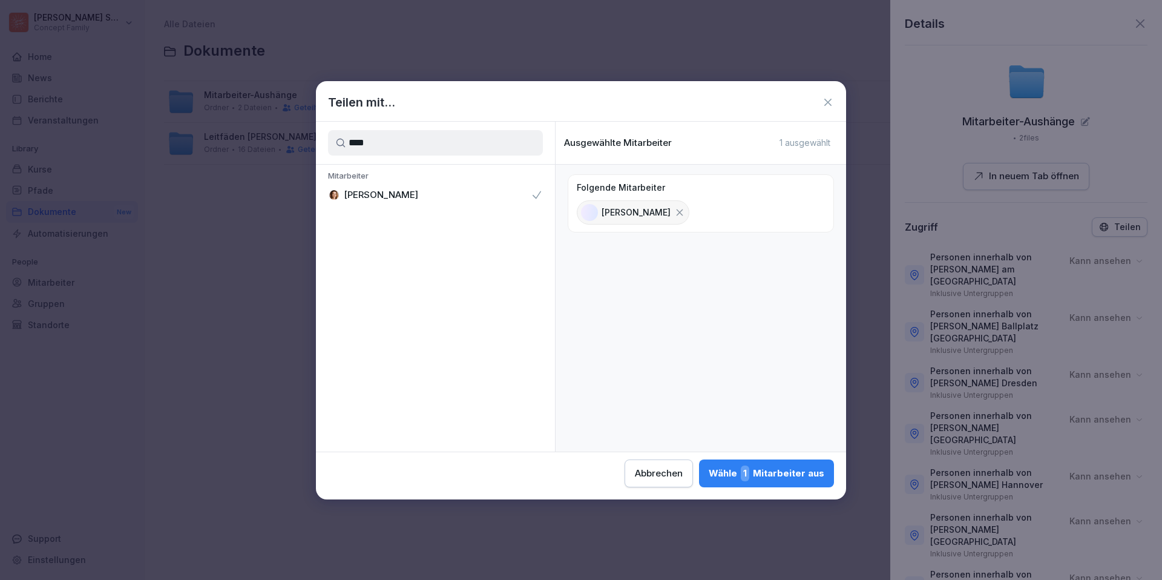
click at [793, 470] on div "Wähle 1 Mitarbeiter aus" at bounding box center [767, 473] width 116 height 16
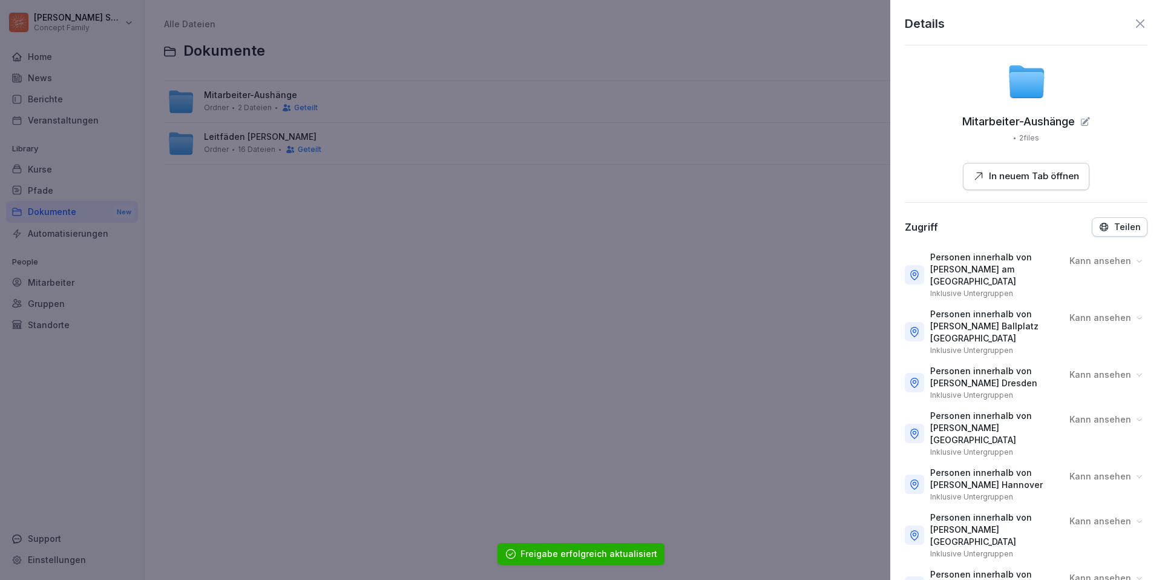
click at [1141, 23] on icon at bounding box center [1140, 23] width 8 height 8
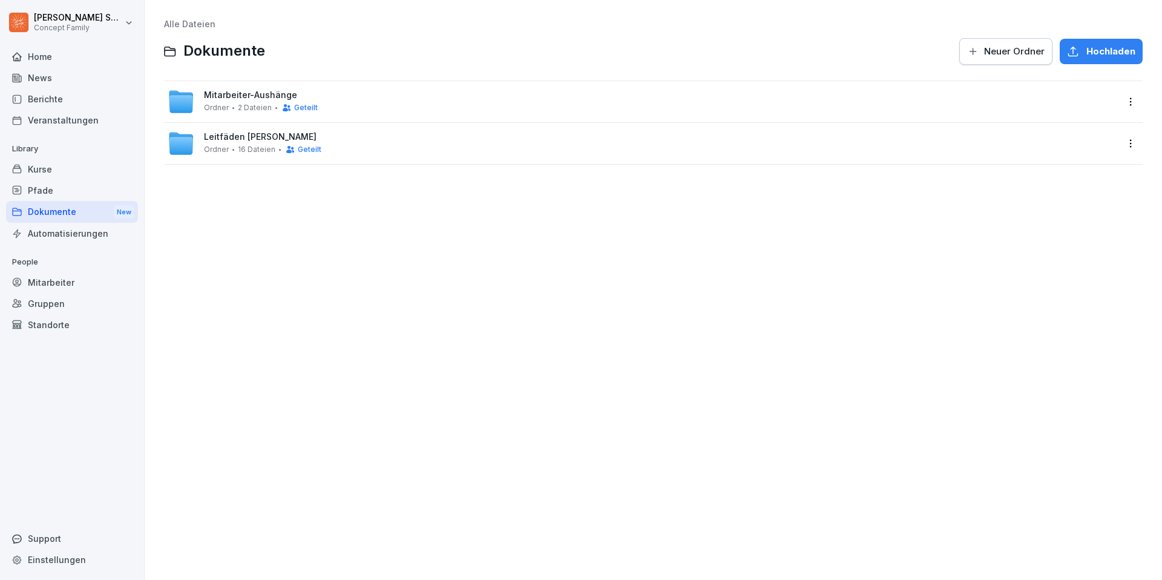
click at [395, 99] on div "Mitarbeiter-Aushänge [PERSON_NAME] 2 Dateien Geteilt" at bounding box center [643, 101] width 950 height 27
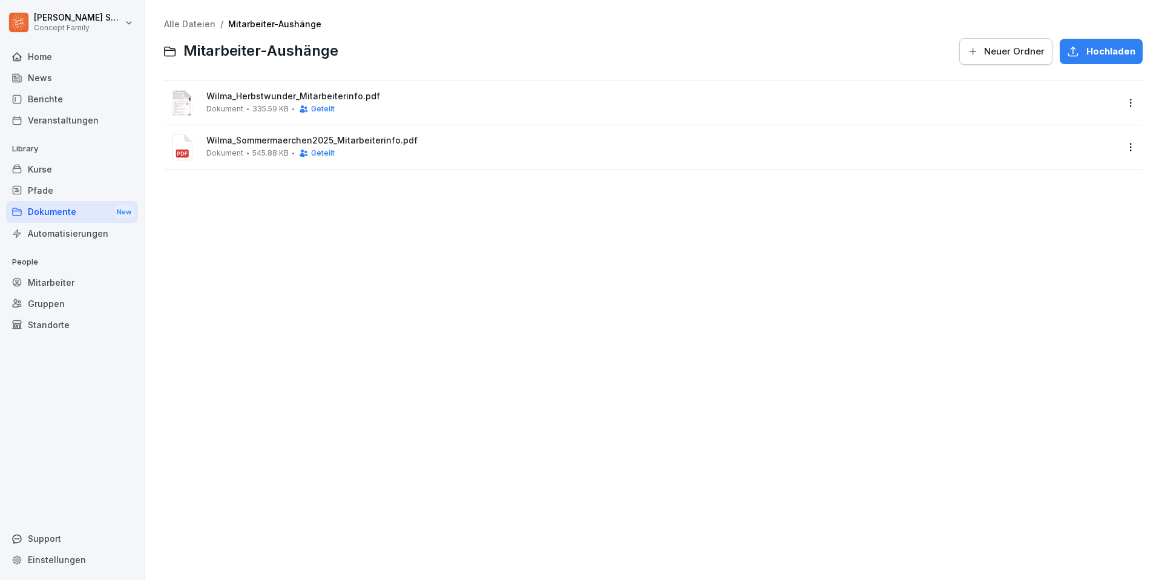
click at [44, 85] on div "News" at bounding box center [72, 77] width 132 height 21
